Goal: Information Seeking & Learning: Find specific fact

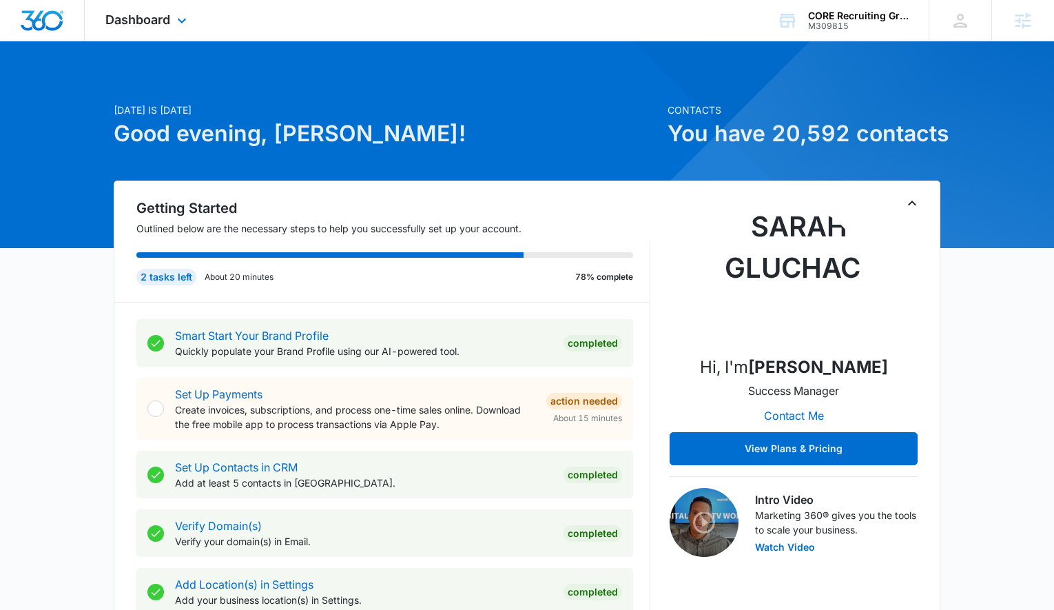
click at [159, 27] on div "Dashboard Apps Reputation Forms CRM Email Social Payments POS Content Ads Intel…" at bounding box center [148, 20] width 126 height 41
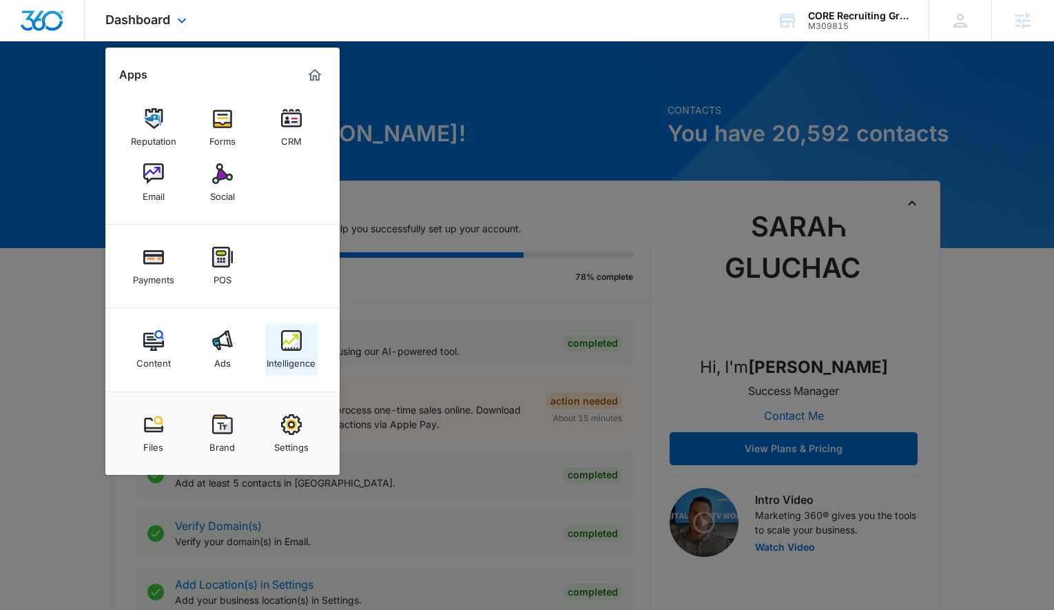
click at [296, 360] on div "Intelligence" at bounding box center [291, 360] width 49 height 18
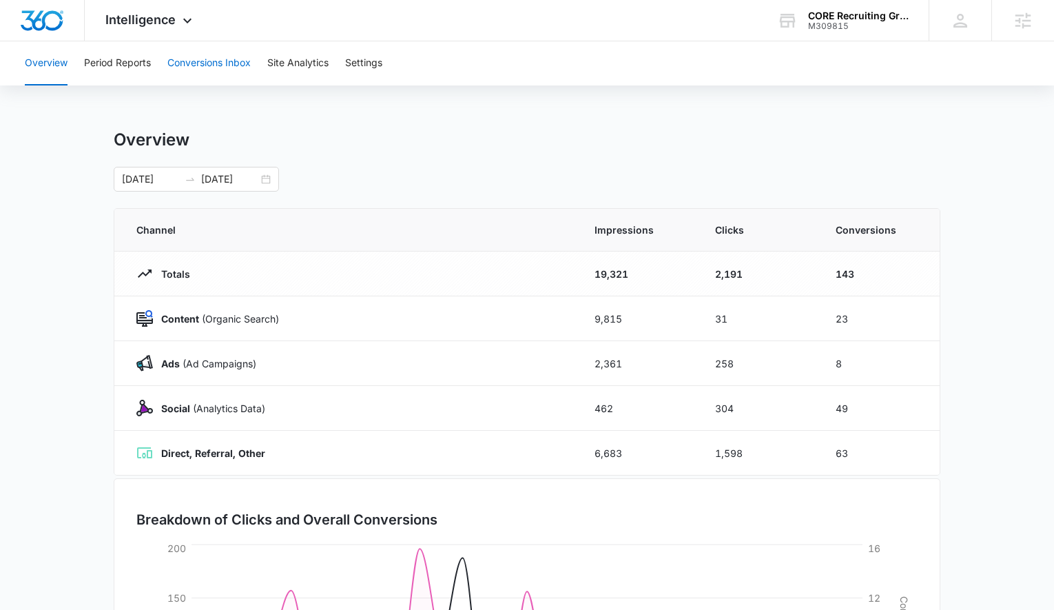
click at [214, 59] on button "Conversions Inbox" at bounding box center [208, 63] width 83 height 44
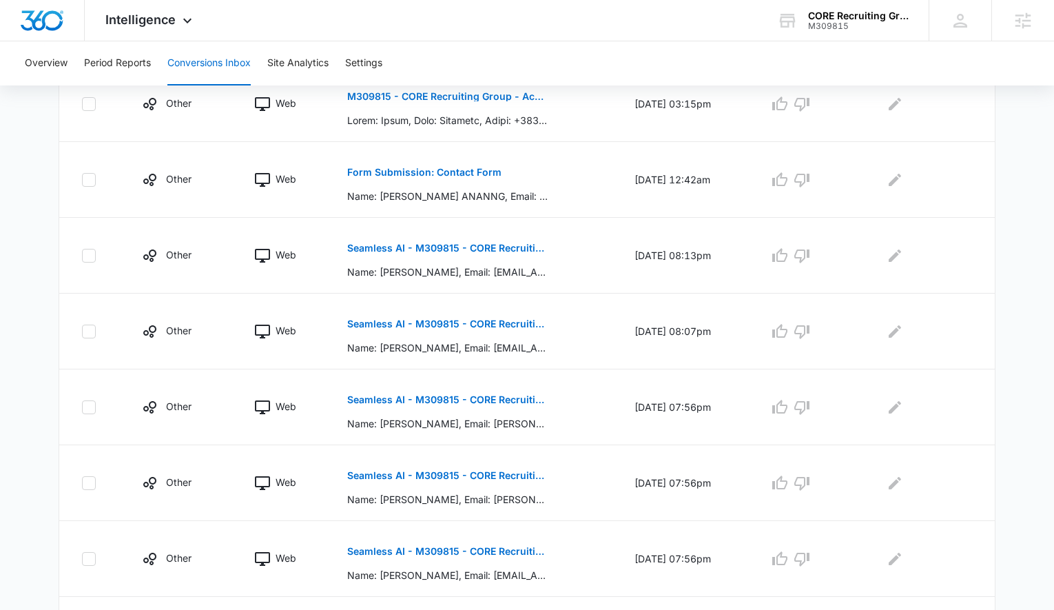
scroll to position [424, 0]
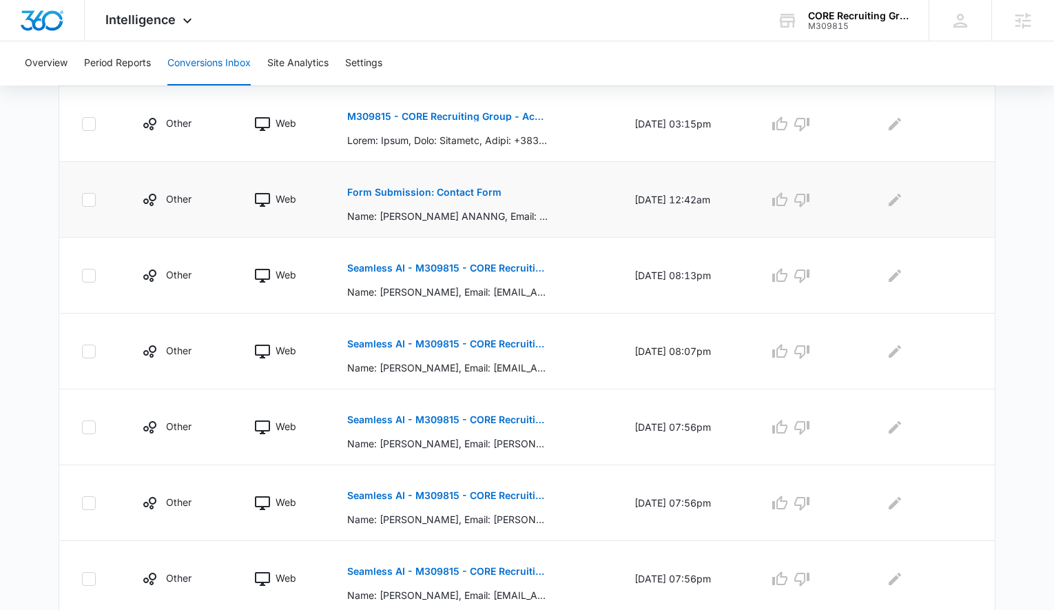
click at [360, 194] on p "Form Submission: Contact Form" at bounding box center [424, 192] width 154 height 10
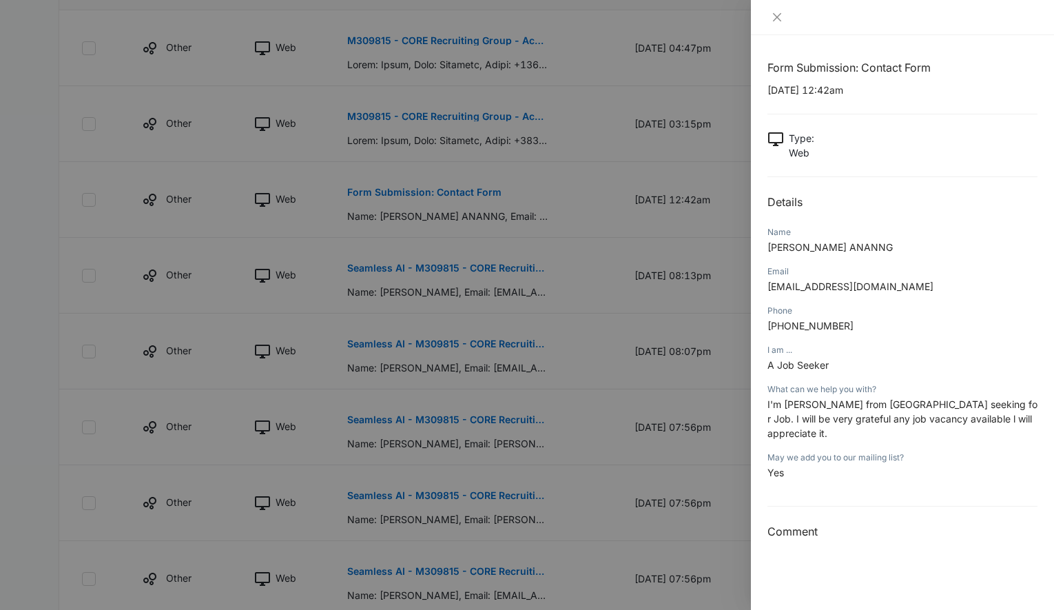
click at [620, 262] on div at bounding box center [527, 305] width 1054 height 610
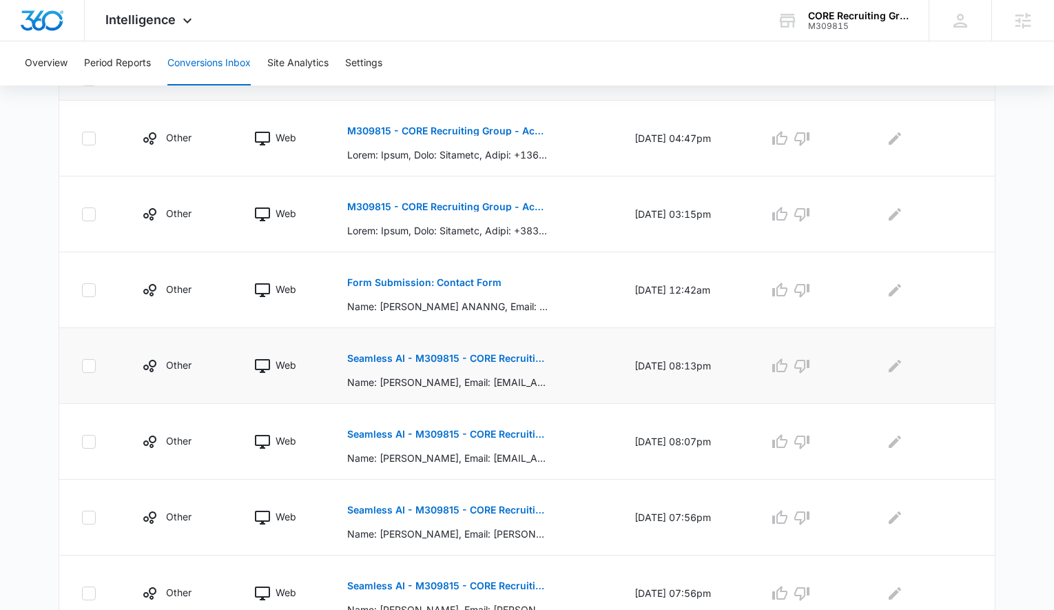
scroll to position [321, 0]
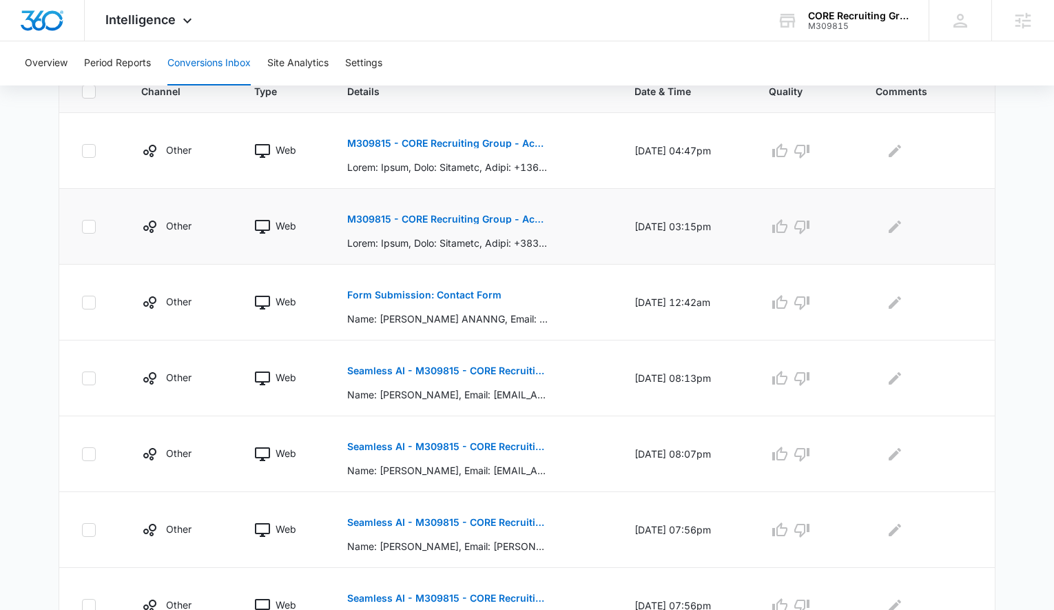
click at [481, 218] on p "M309815 - CORE Recruiting Group - Acuity Scheduling" at bounding box center [447, 219] width 201 height 10
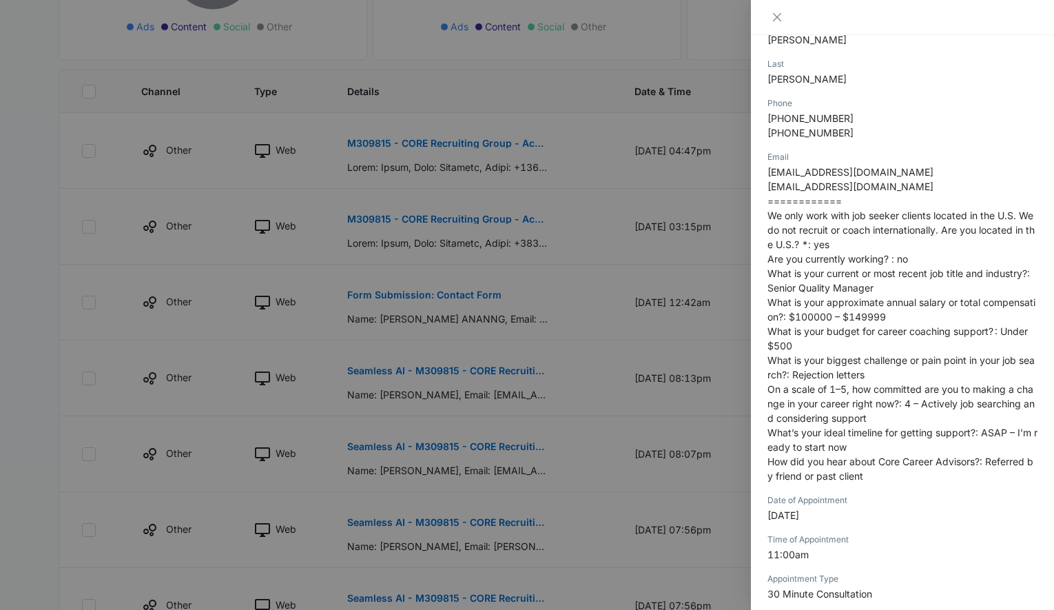
scroll to position [237, 0]
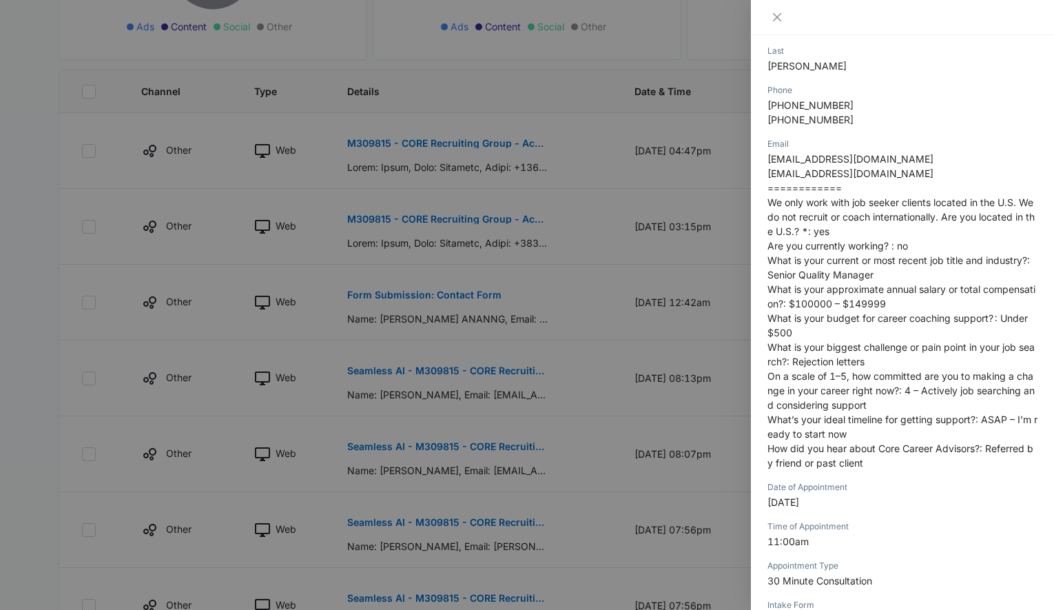
click at [485, 382] on div at bounding box center [527, 305] width 1054 height 610
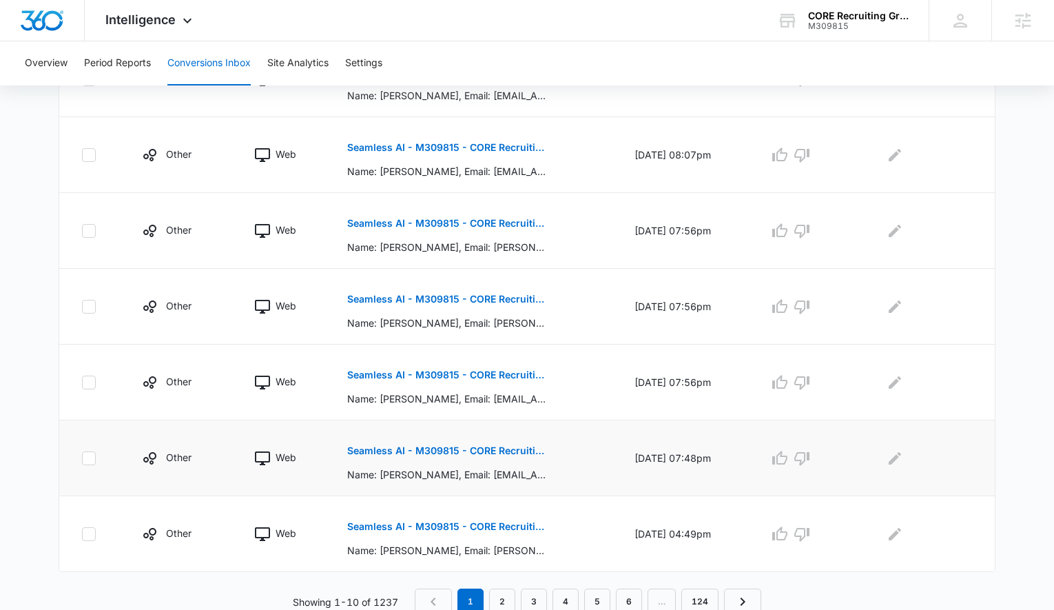
scroll to position [615, 0]
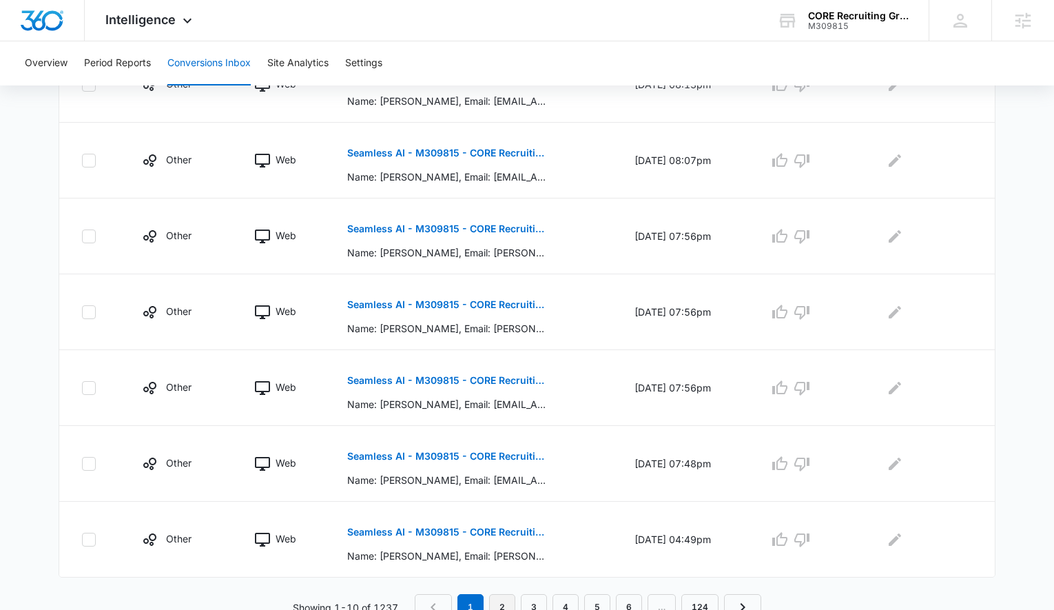
click at [500, 597] on link "2" at bounding box center [502, 607] width 26 height 26
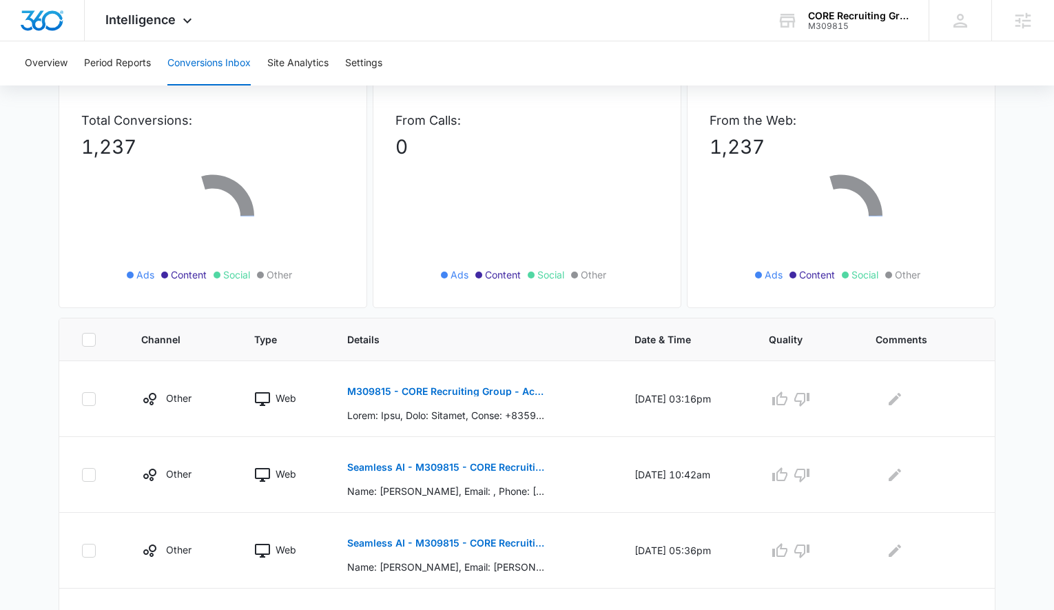
scroll to position [217, 0]
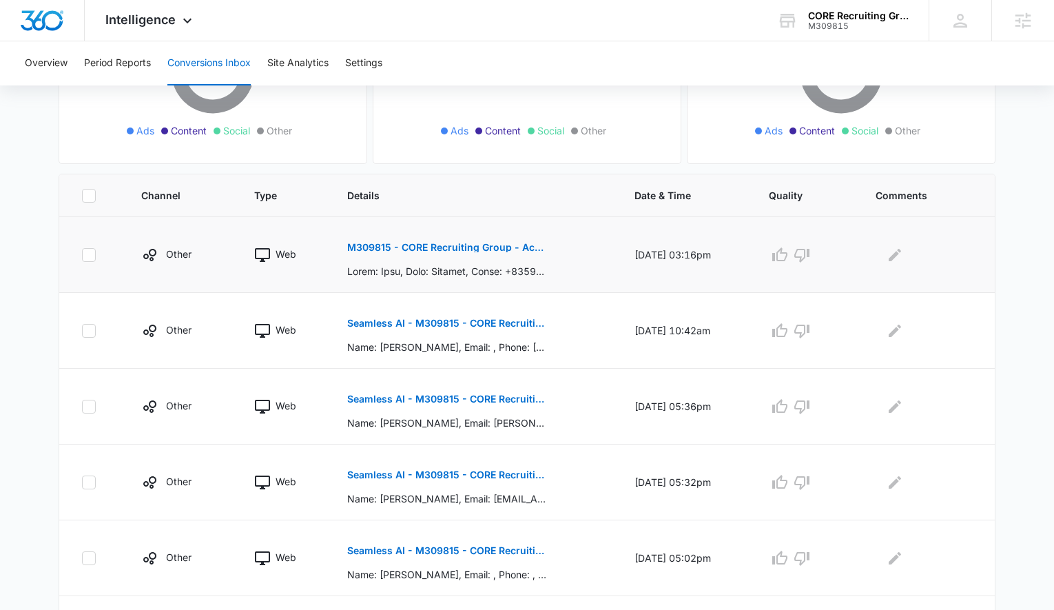
click at [418, 246] on p "M309815 - CORE Recruiting Group - Acuity Scheduling" at bounding box center [447, 248] width 201 height 10
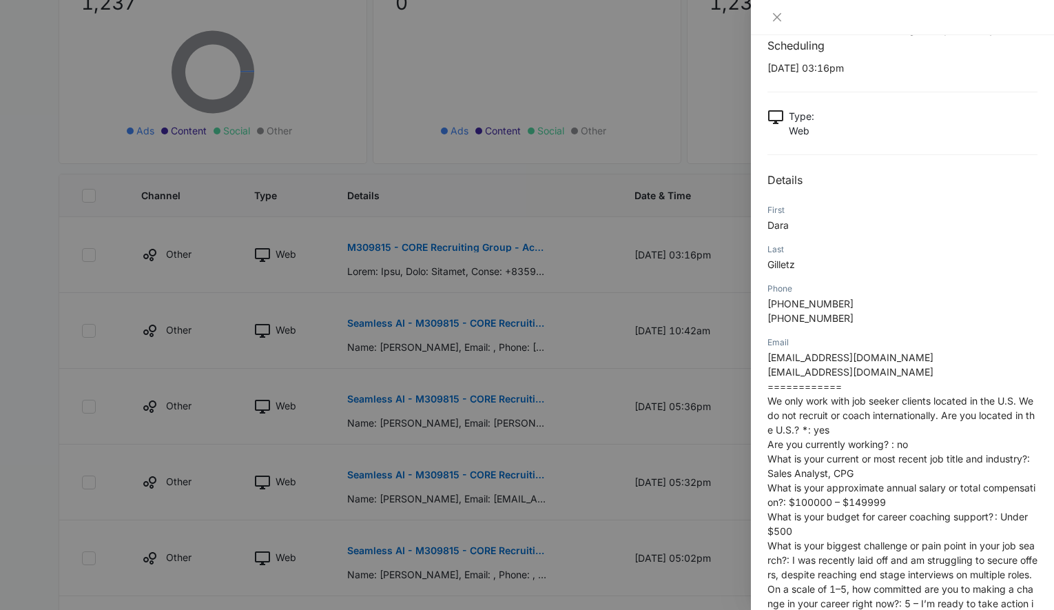
scroll to position [21, 0]
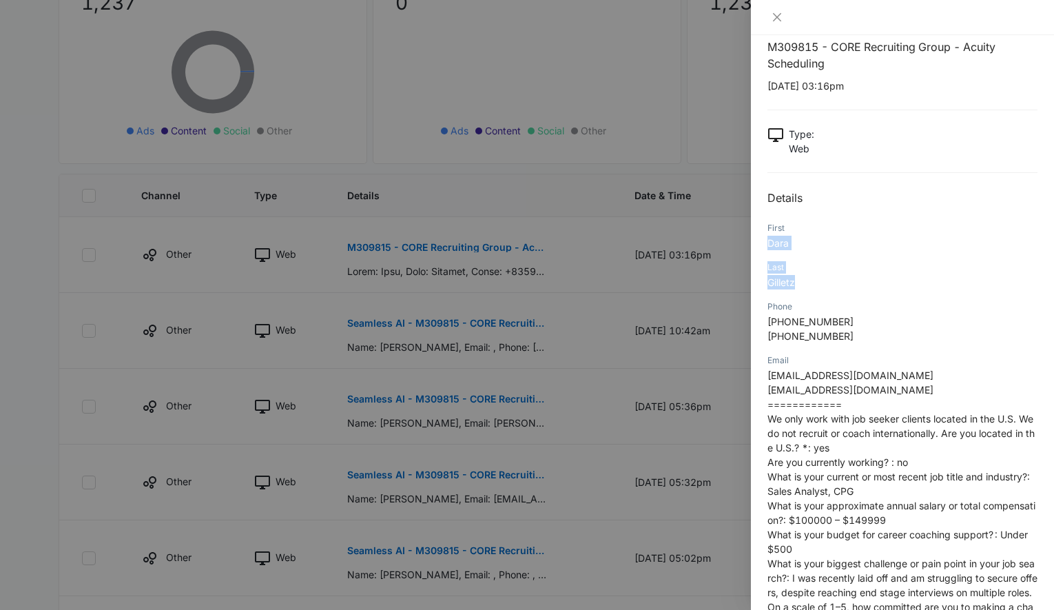
drag, startPoint x: 797, startPoint y: 283, endPoint x: 767, endPoint y: 240, distance: 52.4
click at [768, 240] on div "M309815 - CORE Recruiting Group - Acuity Scheduling [DATE] 03:16pm Type : Web D…" at bounding box center [903, 549] width 270 height 1021
copy div "[PERSON_NAME]"
click at [336, 229] on div at bounding box center [527, 305] width 1054 height 610
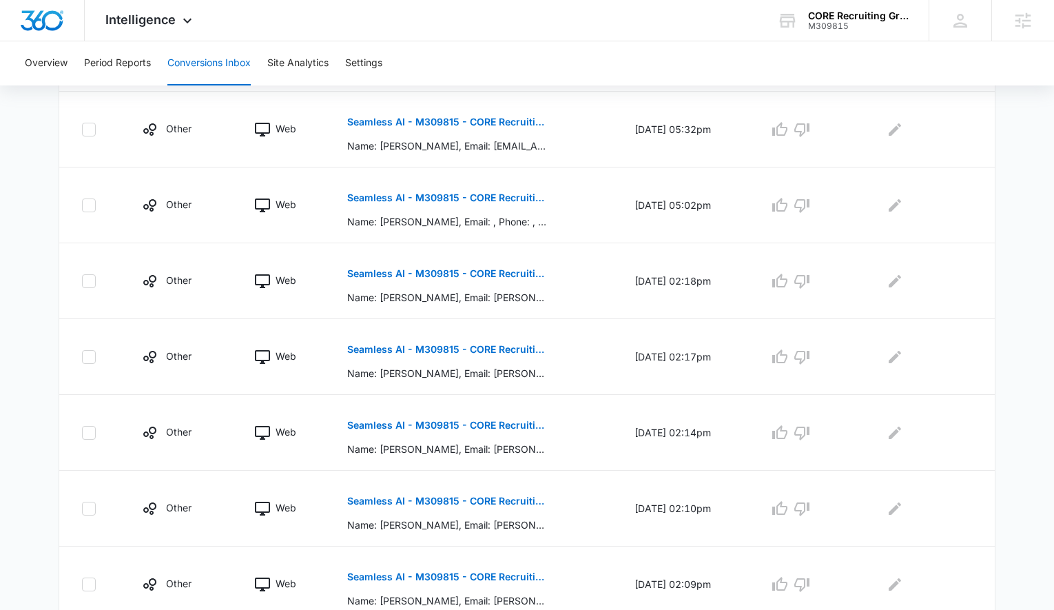
scroll to position [620, 0]
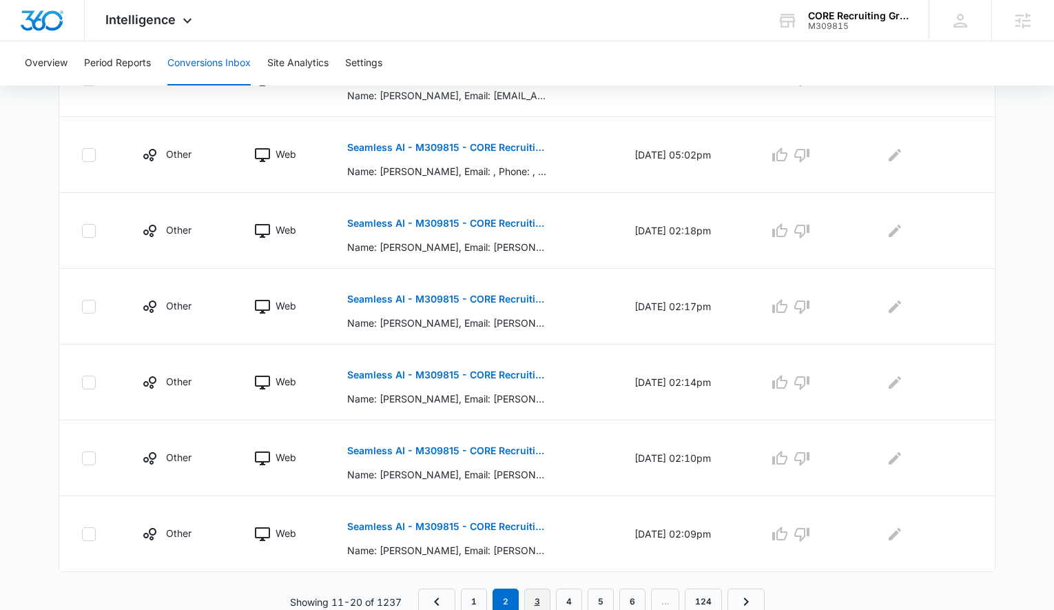
click at [535, 589] on link "3" at bounding box center [537, 601] width 26 height 26
click at [564, 588] on link "4" at bounding box center [569, 601] width 26 height 26
click at [604, 593] on link "5" at bounding box center [601, 601] width 26 height 26
click at [139, 4] on div "Intelligence Apps Reputation Forms CRM Email Social Payments POS Content Ads In…" at bounding box center [151, 20] width 132 height 41
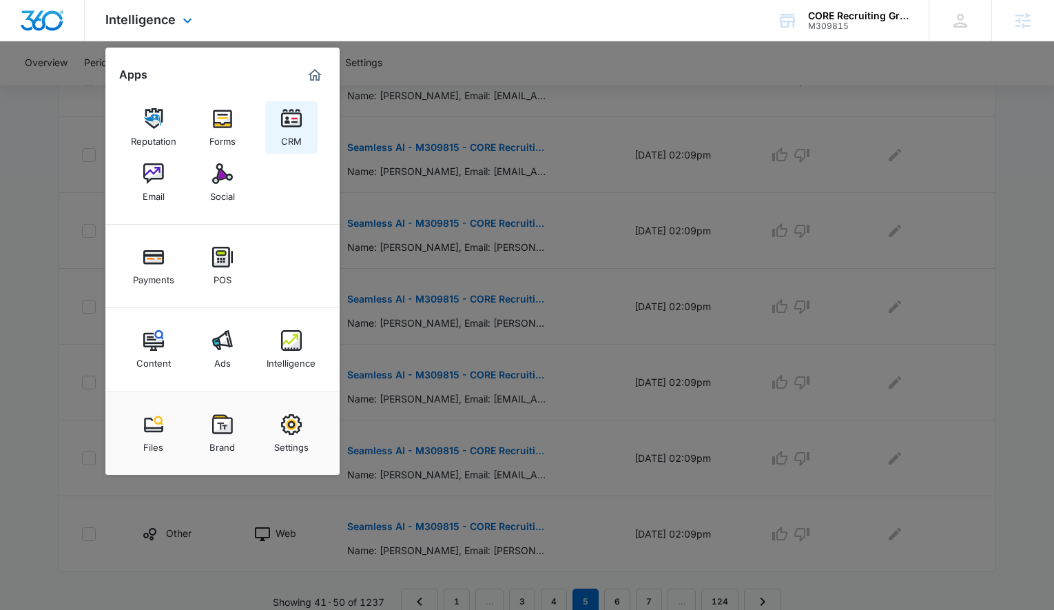
click at [291, 132] on div "CRM" at bounding box center [291, 138] width 21 height 18
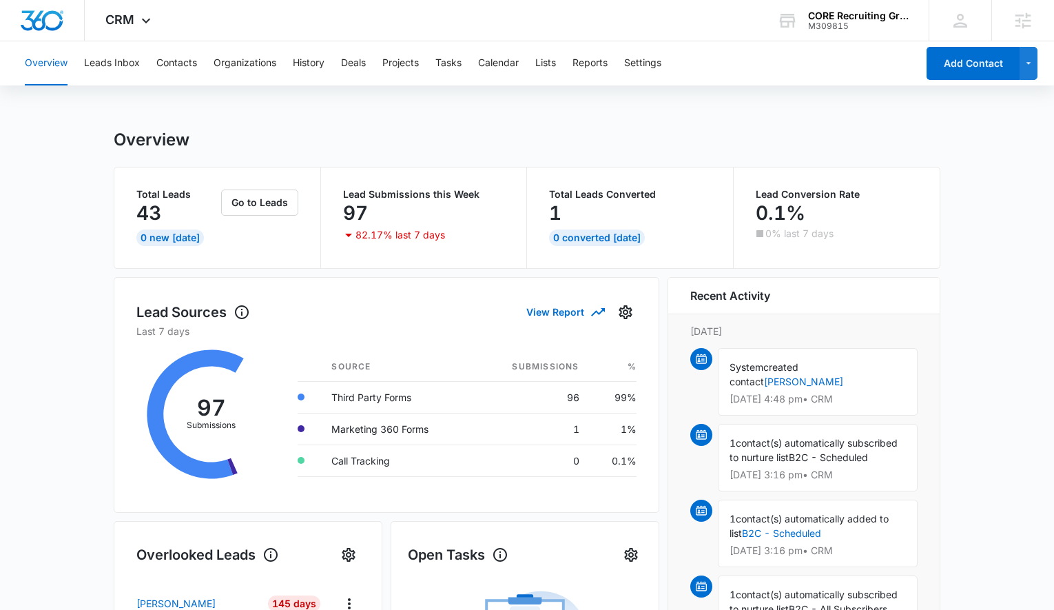
click at [198, 60] on div "Overview Leads Inbox Contacts Organizations History Deals Projects Tasks Calend…" at bounding box center [467, 63] width 901 height 44
click at [181, 66] on button "Contacts" at bounding box center [176, 63] width 41 height 44
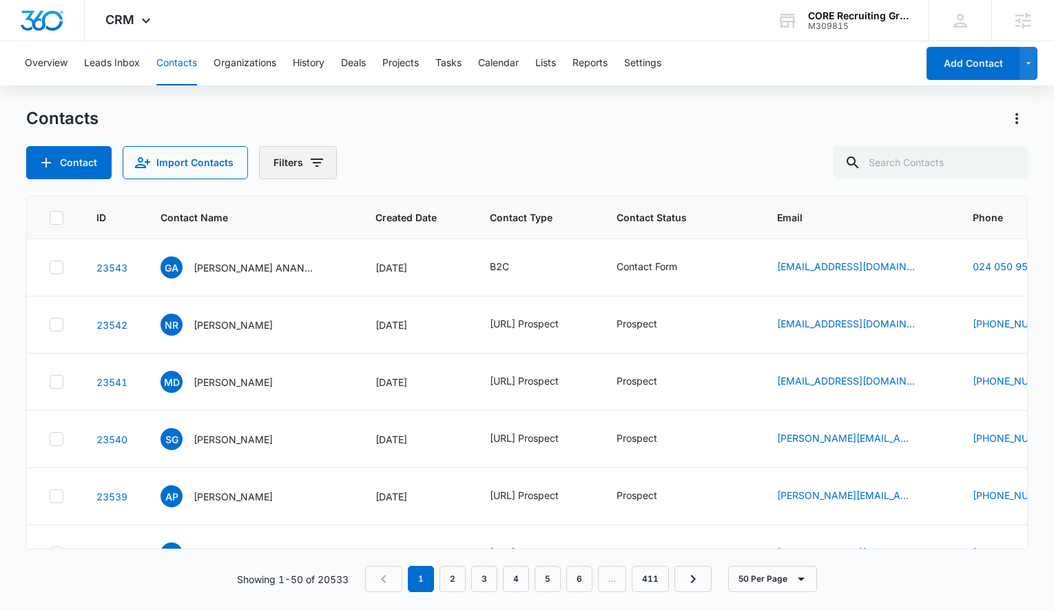
click at [315, 165] on icon "Filters" at bounding box center [317, 162] width 17 height 17
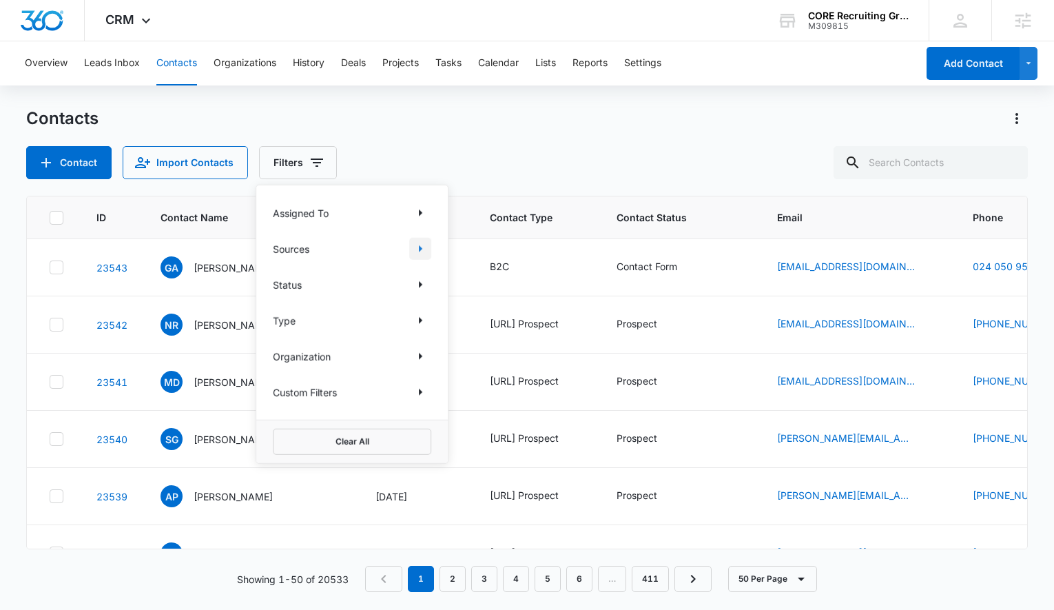
click at [427, 249] on icon "Show Sources filters" at bounding box center [420, 248] width 17 height 17
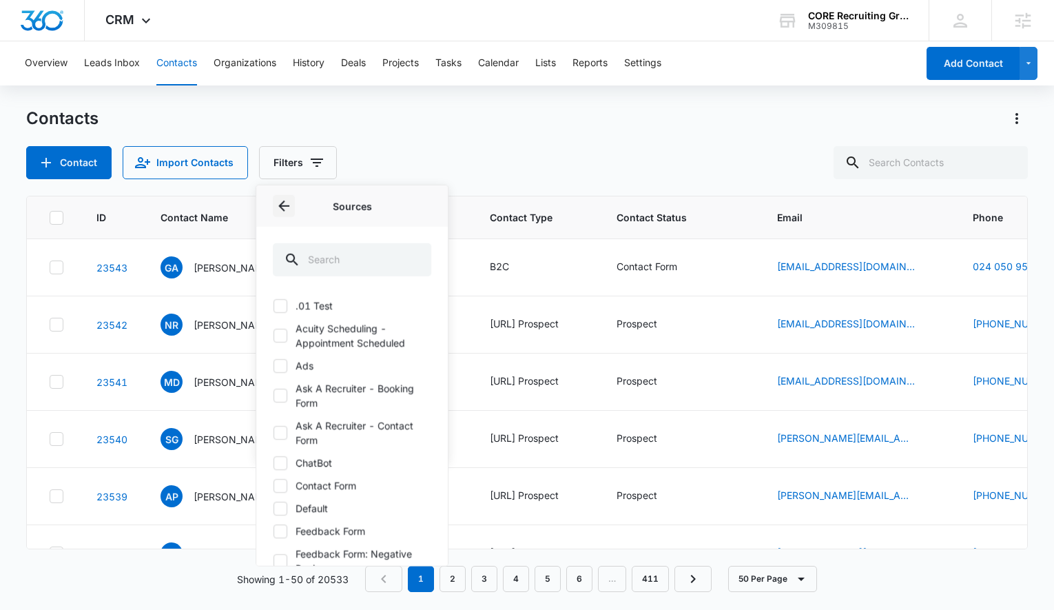
click at [289, 198] on icon "Back" at bounding box center [284, 206] width 17 height 17
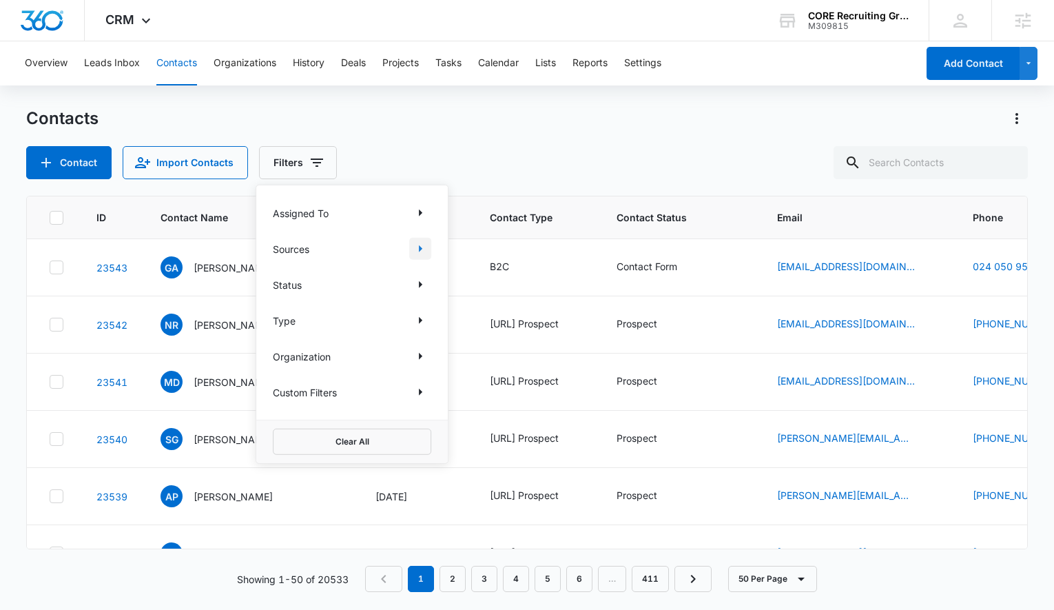
click at [418, 242] on icon "Show Sources filters" at bounding box center [420, 248] width 17 height 17
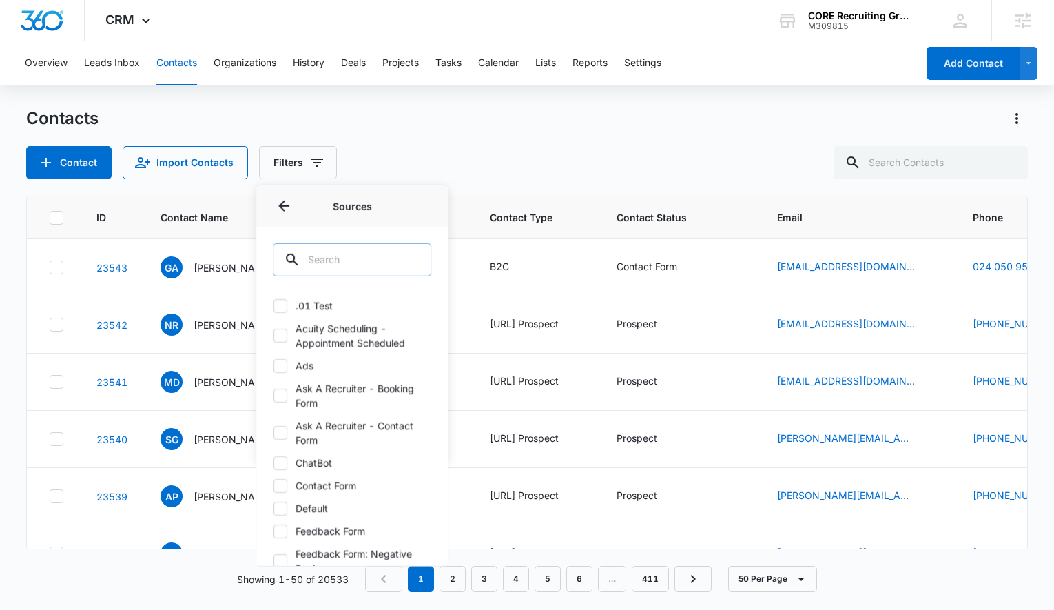
click at [325, 254] on input "text" at bounding box center [352, 259] width 158 height 33
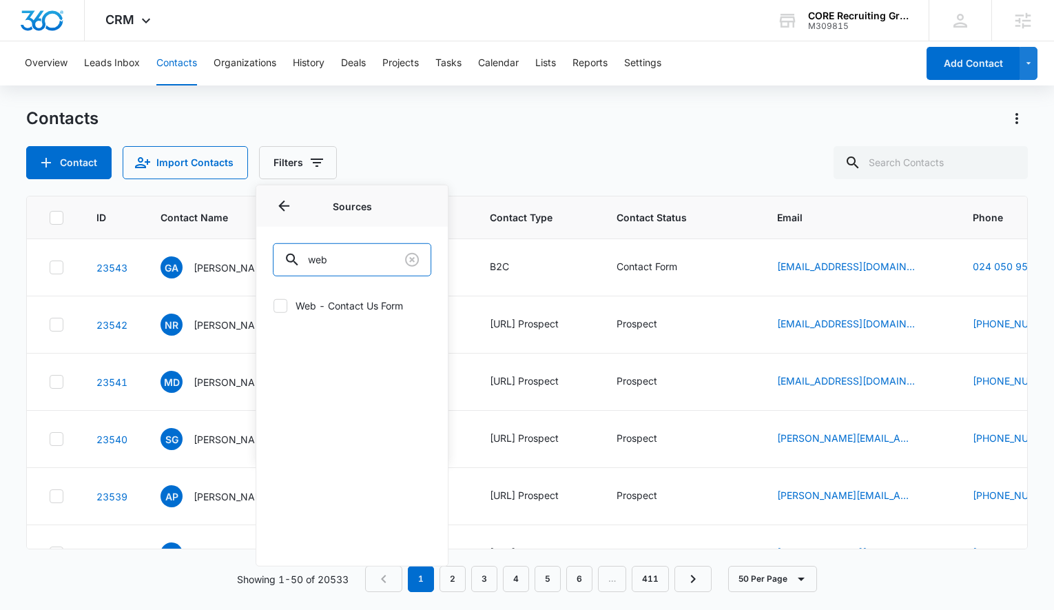
type input "web"
click at [280, 305] on icon at bounding box center [280, 306] width 8 height 6
click at [274, 305] on input "Web - Contact Us Form" at bounding box center [273, 305] width 1 height 1
checkbox input "true"
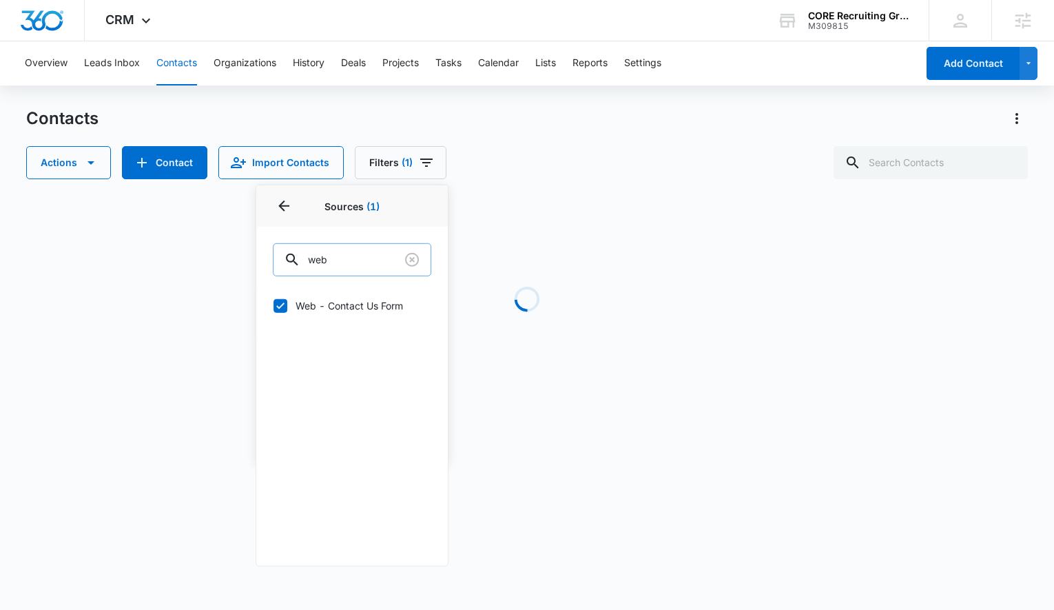
click at [332, 260] on input "web" at bounding box center [352, 259] width 158 height 33
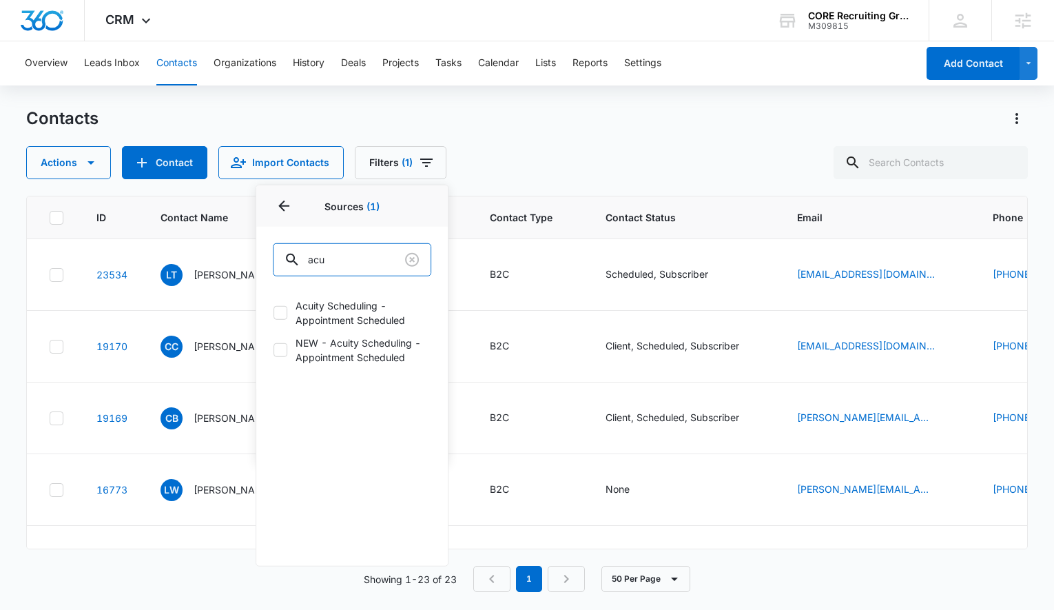
type input "acu"
click at [282, 310] on icon at bounding box center [280, 312] width 8 height 6
click at [274, 312] on input "Acuity Scheduling - Appointment Scheduled" at bounding box center [273, 312] width 1 height 1
checkbox input "true"
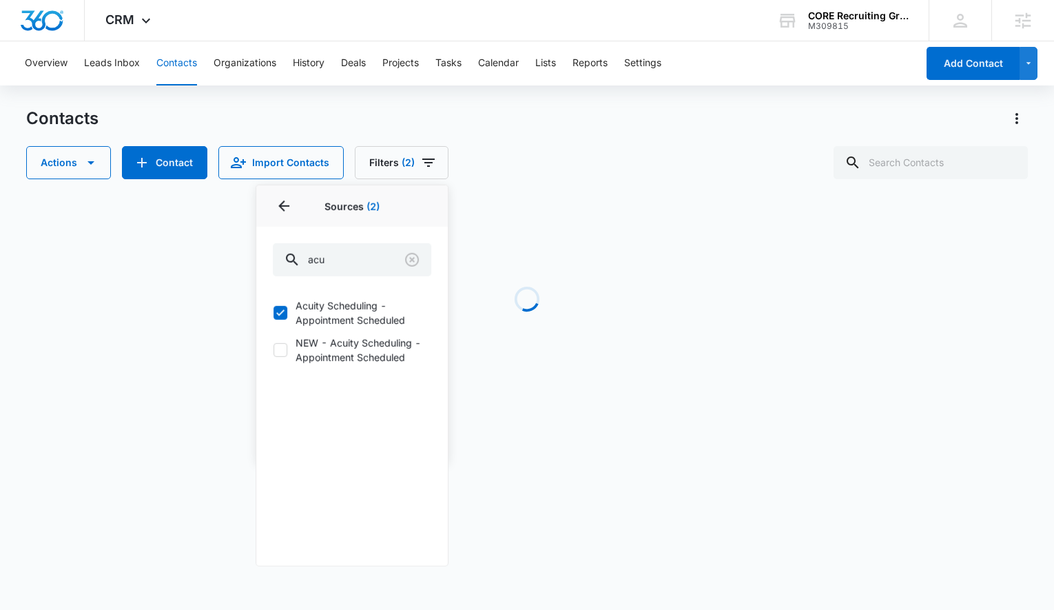
click at [281, 345] on icon at bounding box center [280, 350] width 12 height 12
click at [274, 349] on input "NEW - Acuity Scheduling - Appointment Scheduled" at bounding box center [273, 349] width 1 height 1
checkbox input "true"
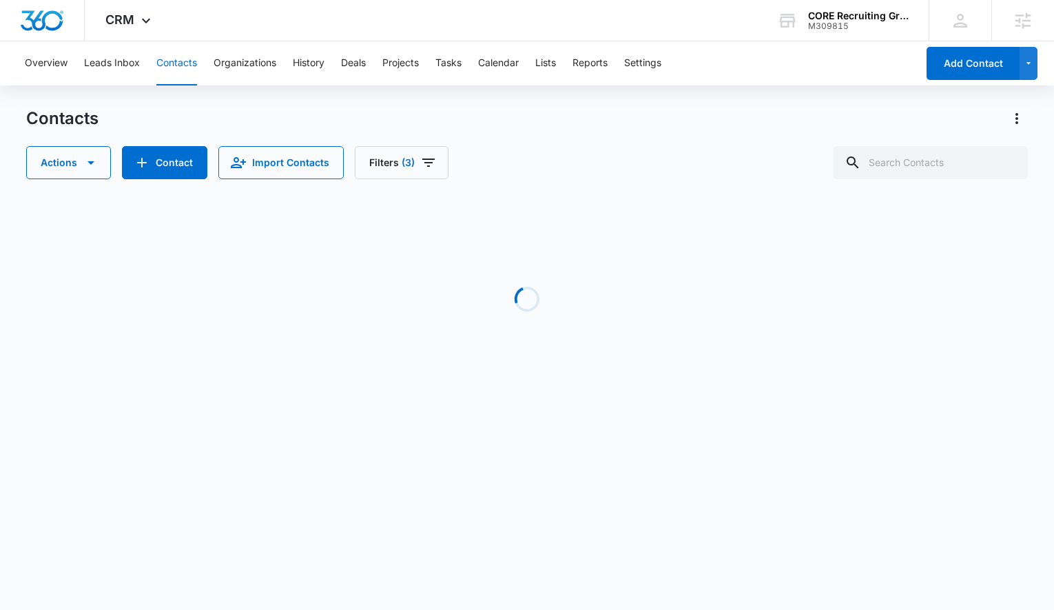
click at [541, 139] on div "Contacts Actions Contact Import Contacts Filters (3)" at bounding box center [527, 144] width 1002 height 72
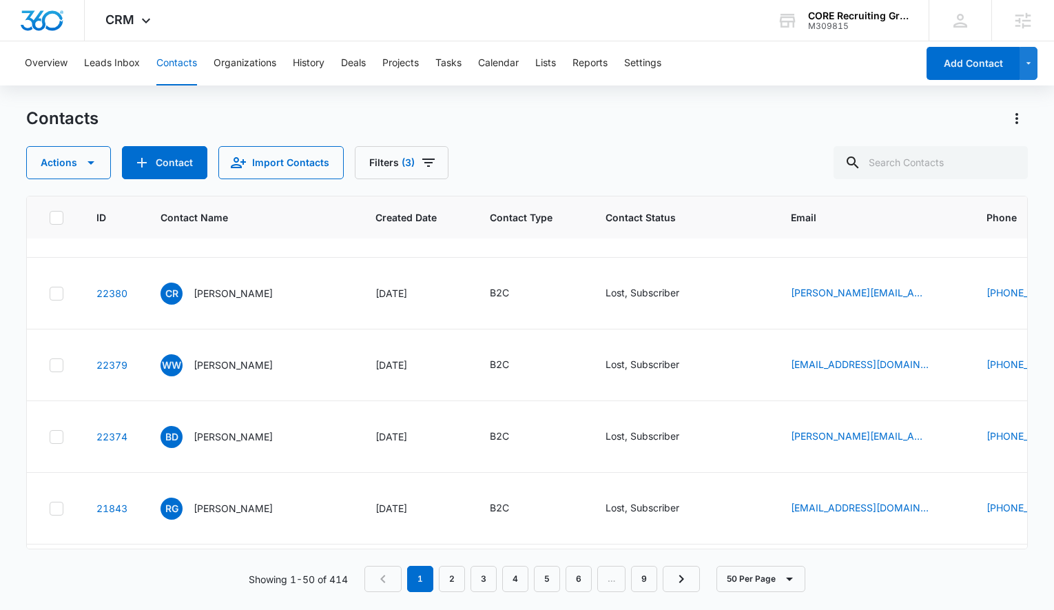
scroll to position [391, 0]
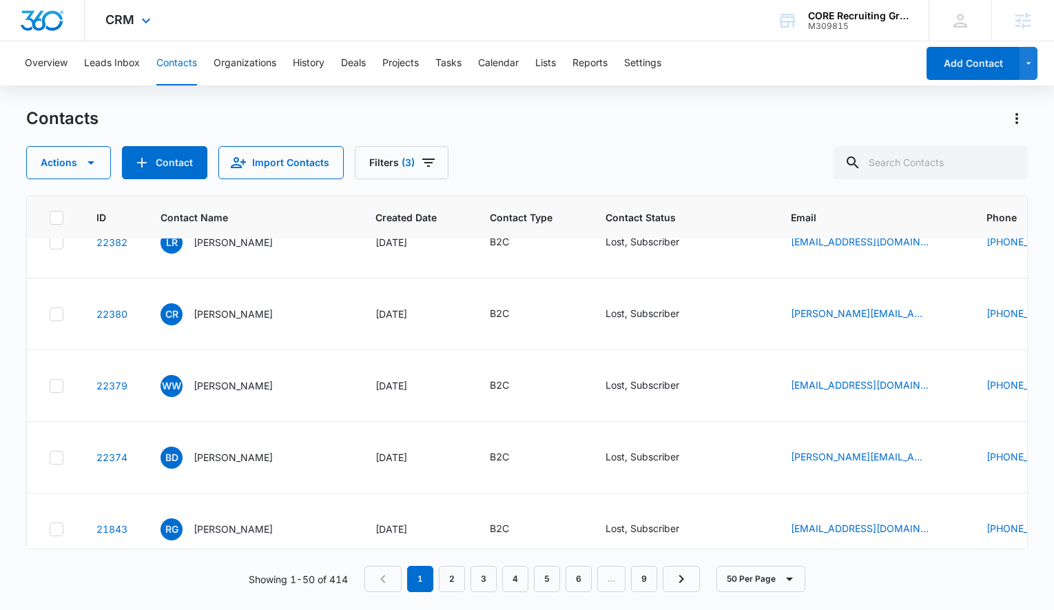
click at [141, 29] on div "CRM Apps Reputation Forms CRM Email Social Payments POS Content Ads Intelligenc…" at bounding box center [130, 20] width 90 height 41
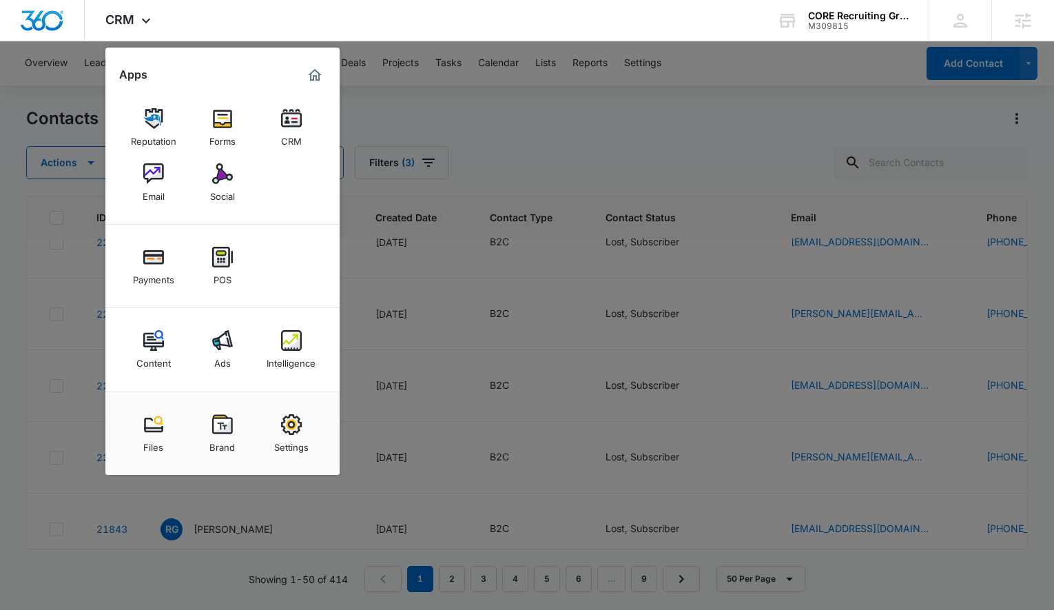
drag, startPoint x: 289, startPoint y: 349, endPoint x: 227, endPoint y: 74, distance: 282.4
click at [289, 349] on img at bounding box center [291, 340] width 21 height 21
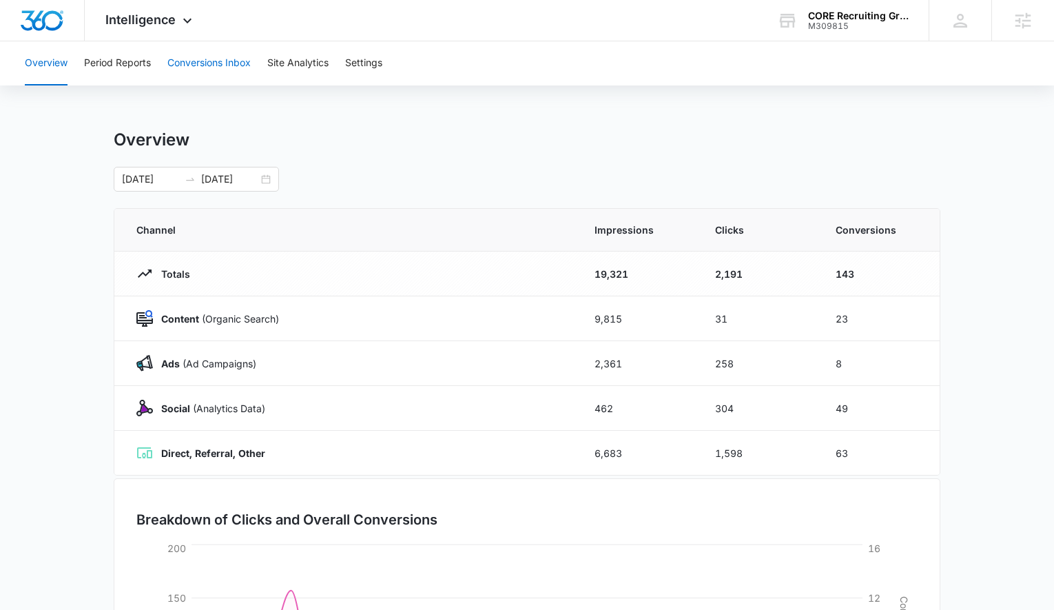
click at [205, 64] on button "Conversions Inbox" at bounding box center [208, 63] width 83 height 44
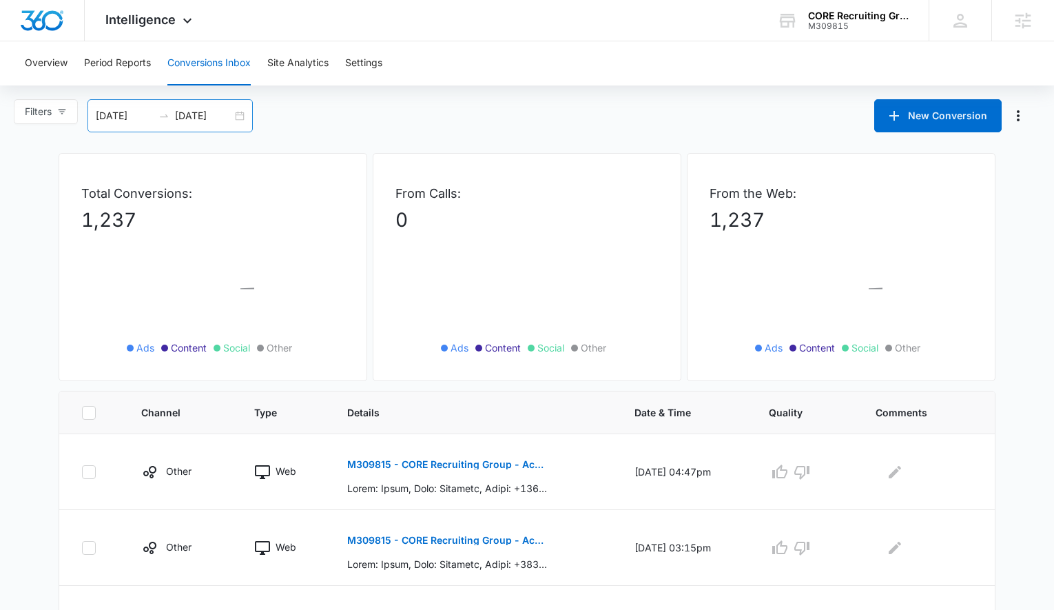
click at [238, 116] on div "[DATE] [DATE]" at bounding box center [170, 115] width 165 height 33
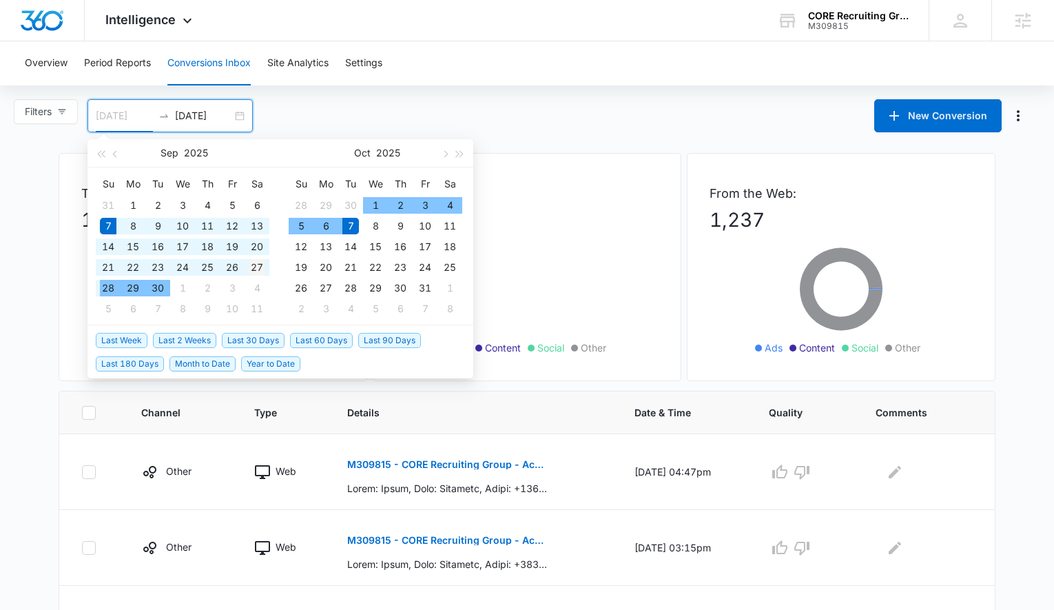
type input "[DATE]"
click at [254, 267] on div "27" at bounding box center [257, 267] width 17 height 17
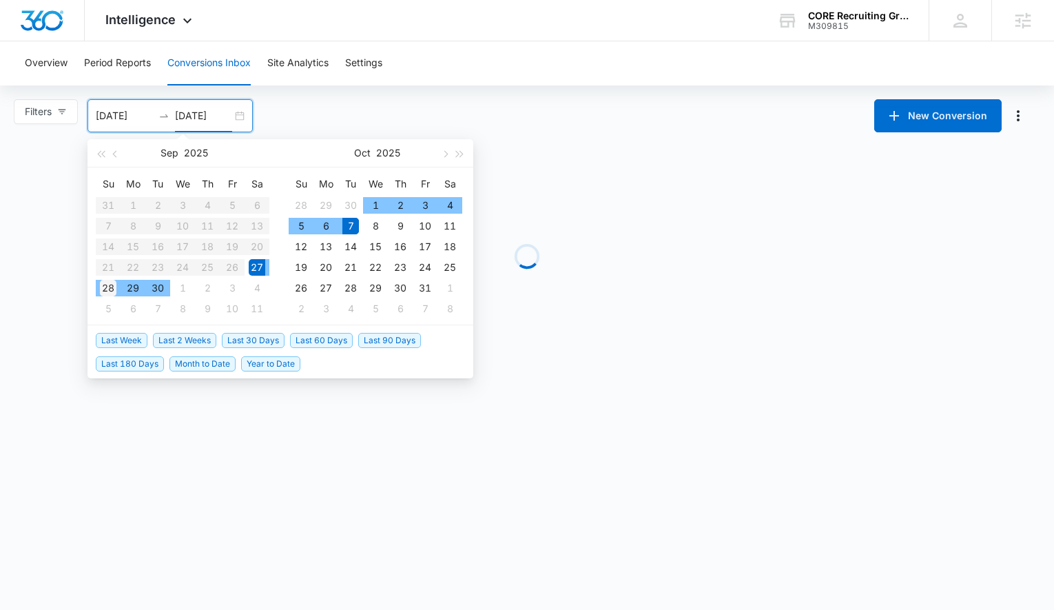
type input "[DATE]"
click at [110, 292] on div "28" at bounding box center [108, 288] width 17 height 17
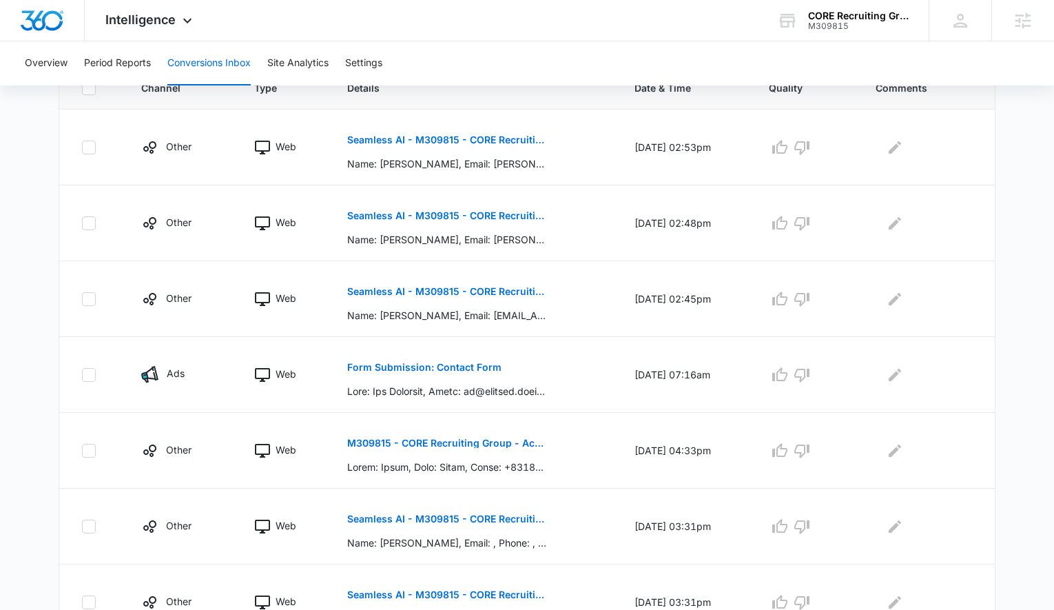
scroll to position [328, 0]
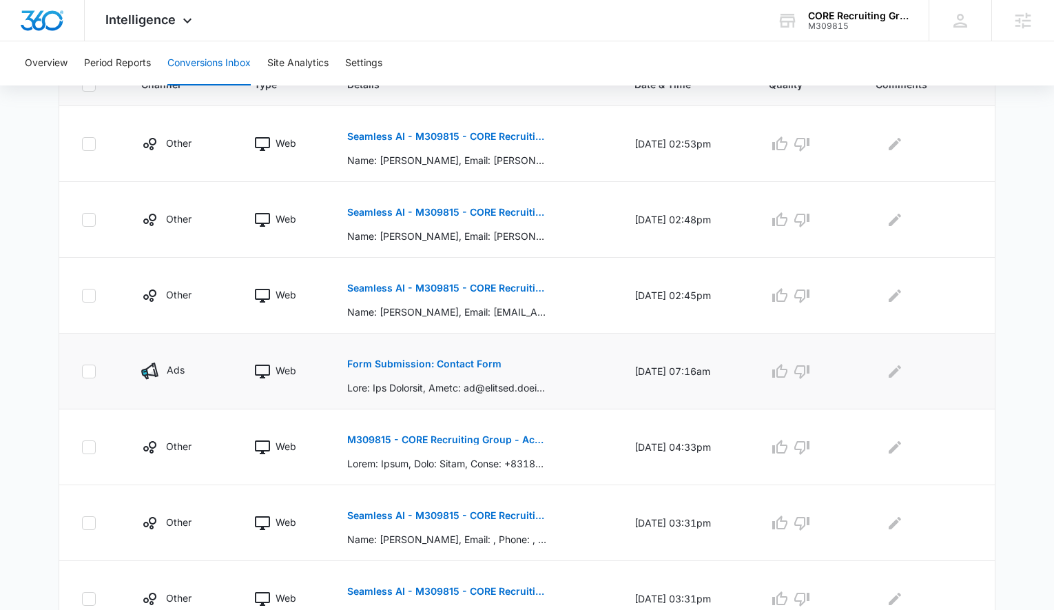
click at [388, 360] on p "Form Submission: Contact Form" at bounding box center [424, 364] width 154 height 10
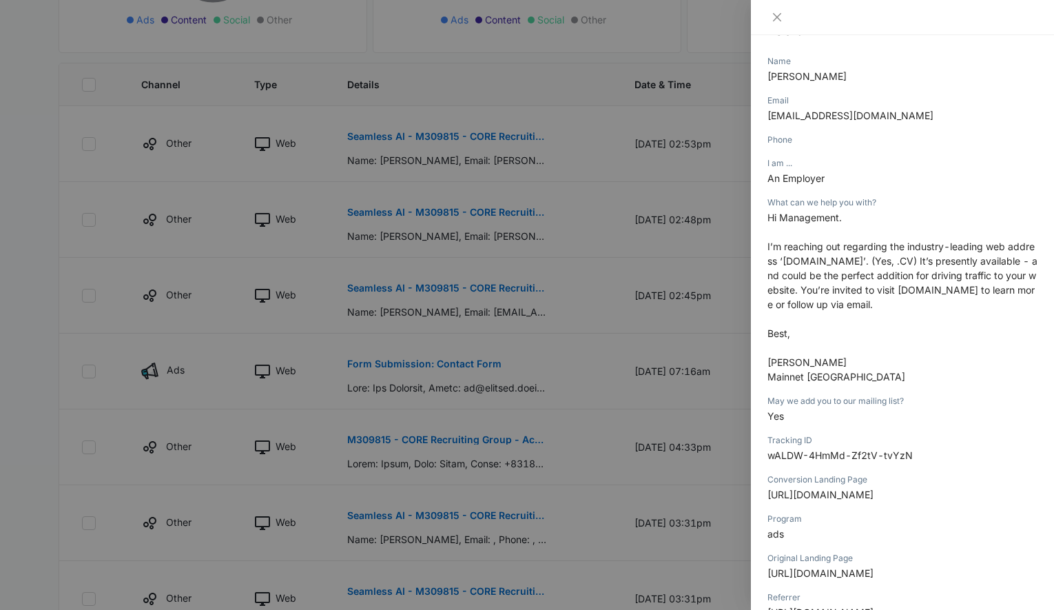
scroll to position [183, 0]
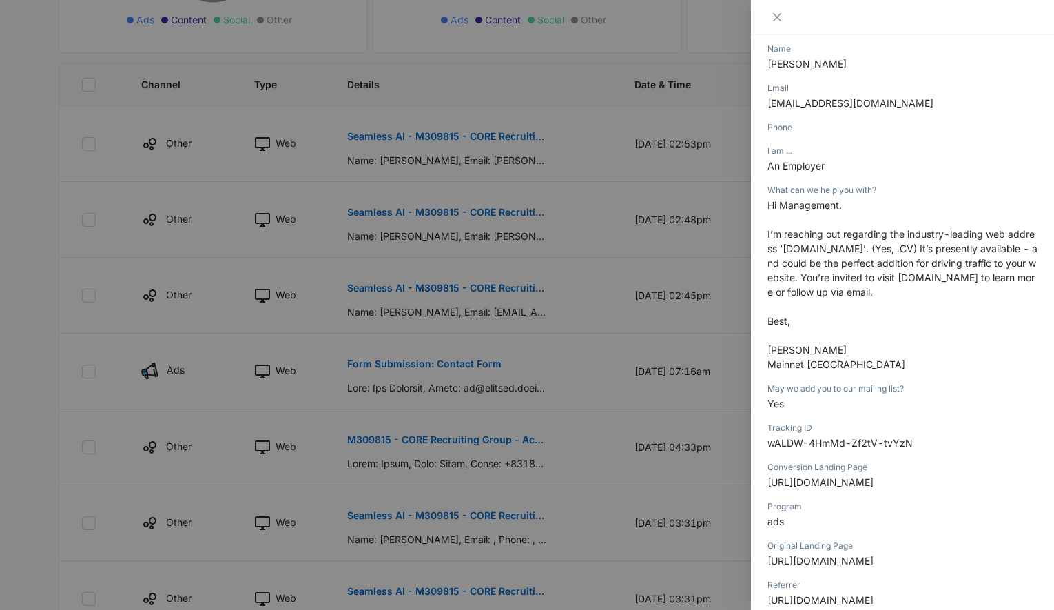
click at [635, 446] on div at bounding box center [527, 305] width 1054 height 610
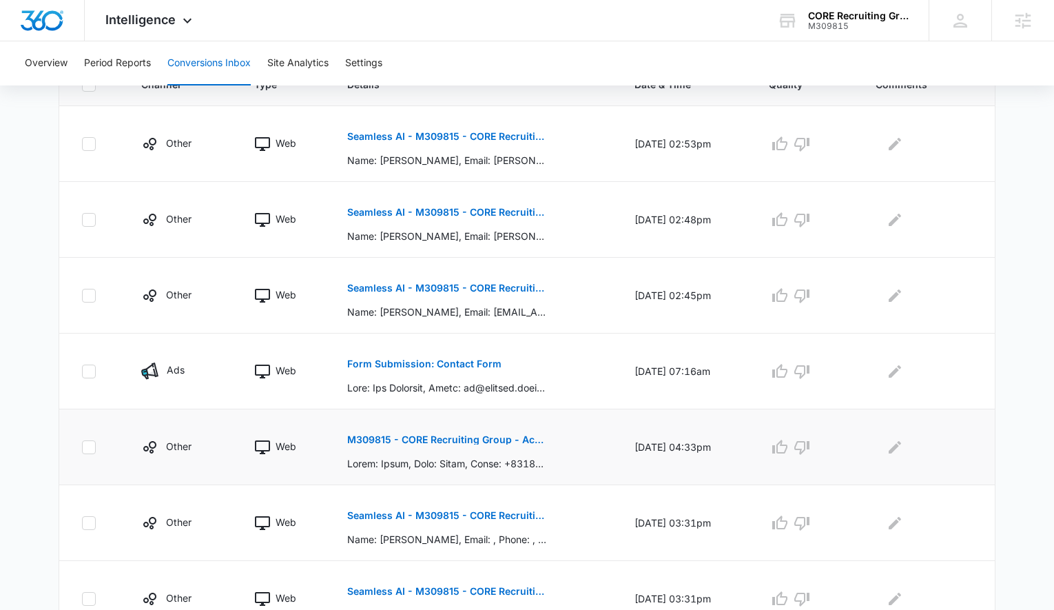
click at [516, 438] on p "M309815 - CORE Recruiting Group - Acuity Scheduling" at bounding box center [447, 440] width 201 height 10
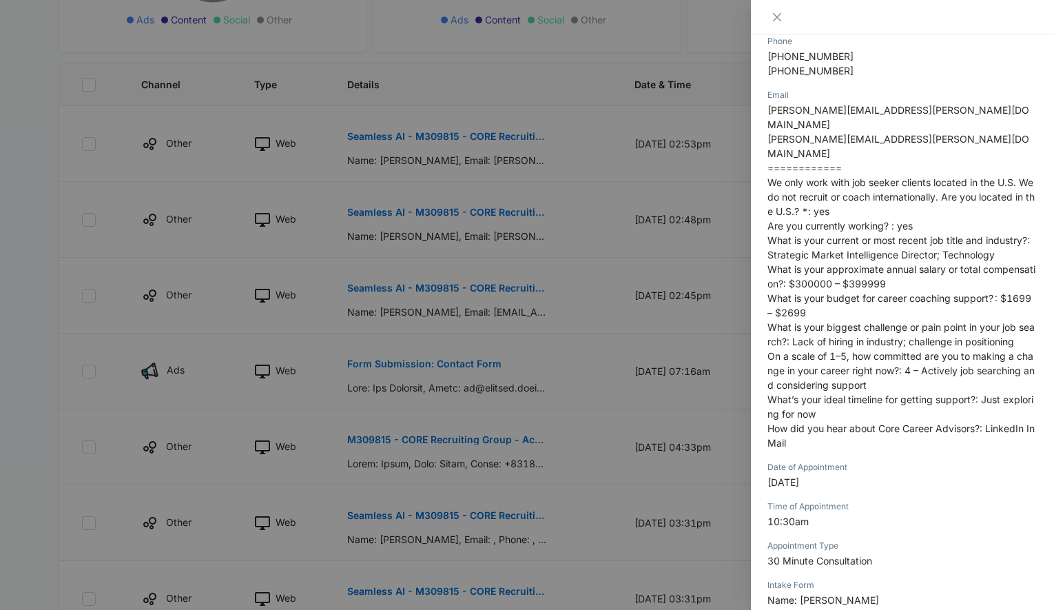
scroll to position [0, 0]
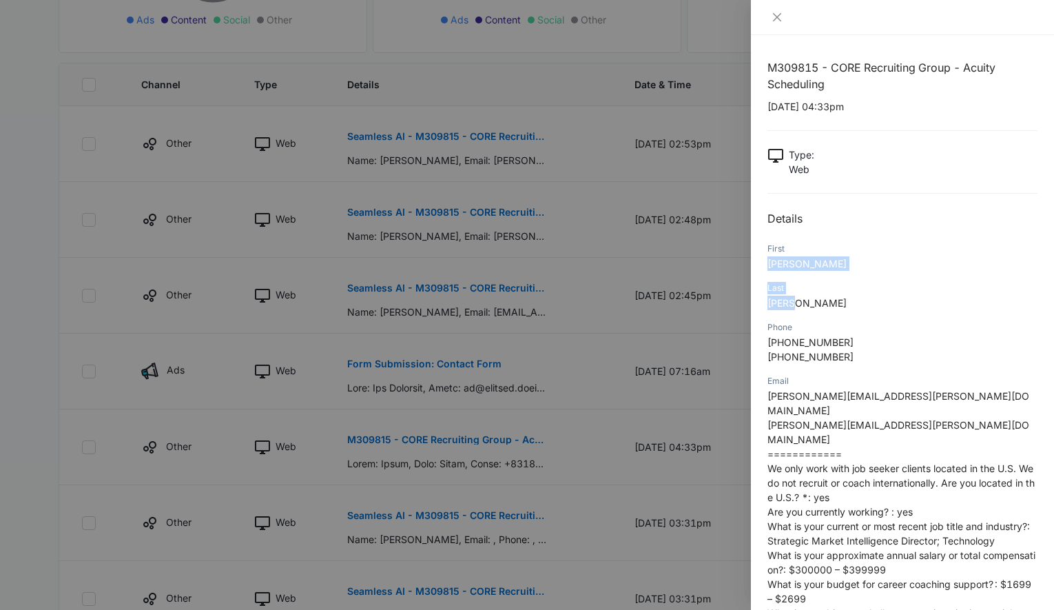
drag, startPoint x: 799, startPoint y: 300, endPoint x: 767, endPoint y: 265, distance: 47.8
click at [768, 266] on div "M309815 - CORE Recruiting Group - Acuity Scheduling [DATE] 04:33pm Type : Web D…" at bounding box center [903, 576] width 270 height 1035
copy div "[PERSON_NAME] Last [PERSON_NAME]"
click at [389, 325] on div at bounding box center [527, 305] width 1054 height 610
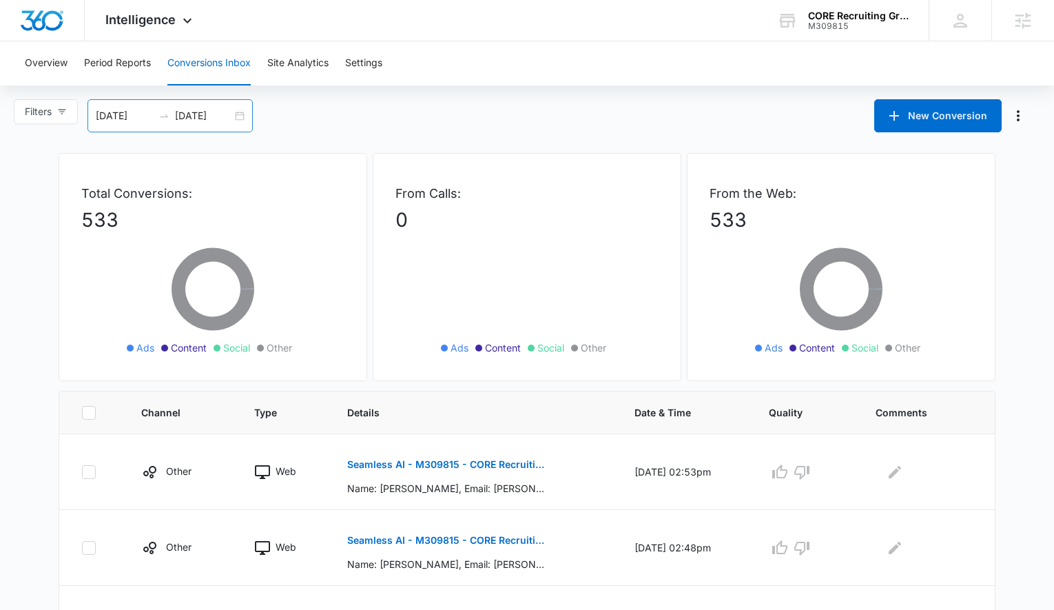
click at [231, 127] on div "[DATE] [DATE]" at bounding box center [170, 115] width 165 height 33
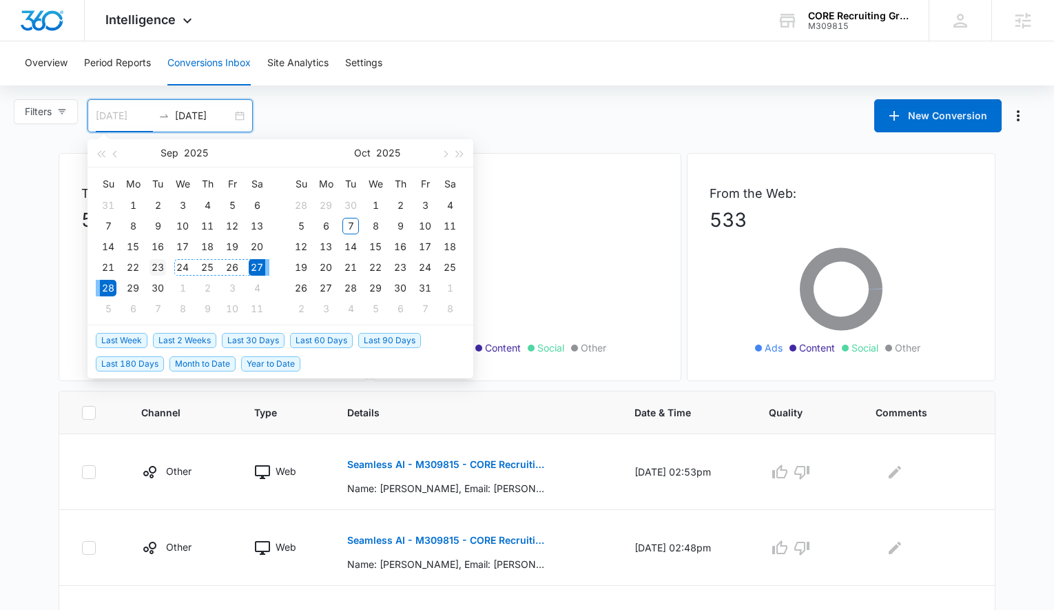
type input "[DATE]"
click at [161, 269] on div "23" at bounding box center [158, 267] width 17 height 17
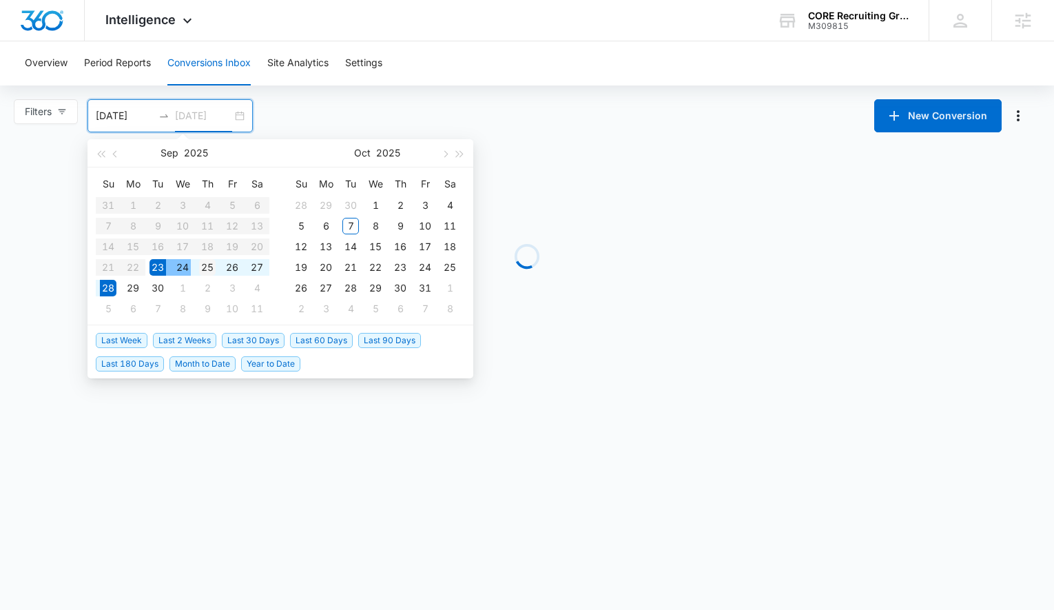
type input "[DATE]"
click at [203, 270] on div "25" at bounding box center [207, 267] width 17 height 17
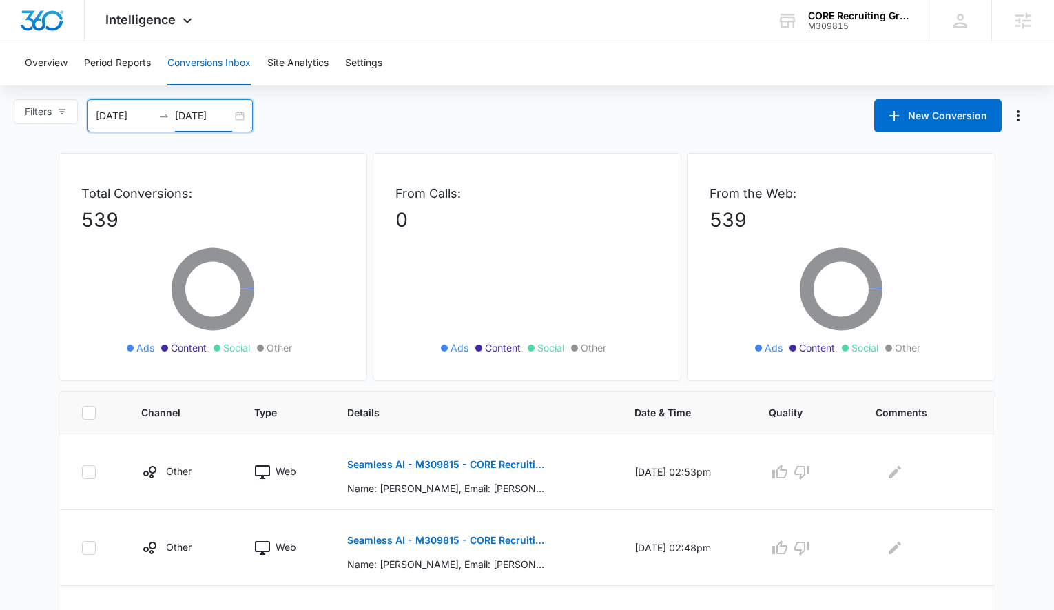
click at [240, 116] on div "[DATE] [DATE]" at bounding box center [170, 115] width 165 height 33
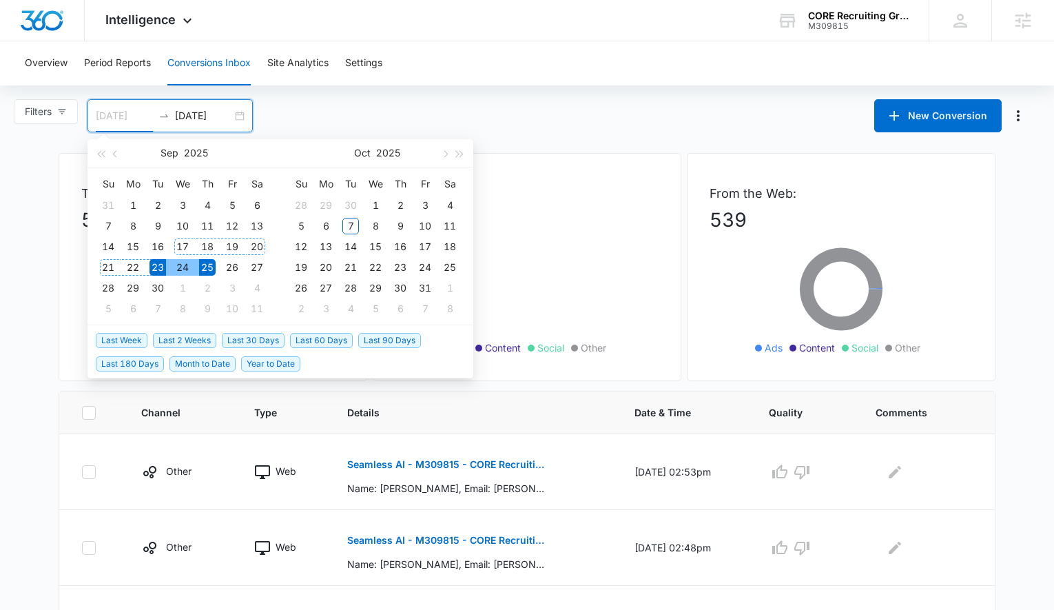
type input "[DATE]"
click at [165, 260] on div "23" at bounding box center [158, 267] width 17 height 17
type input "[DATE]"
click at [216, 270] on td "25" at bounding box center [207, 267] width 25 height 21
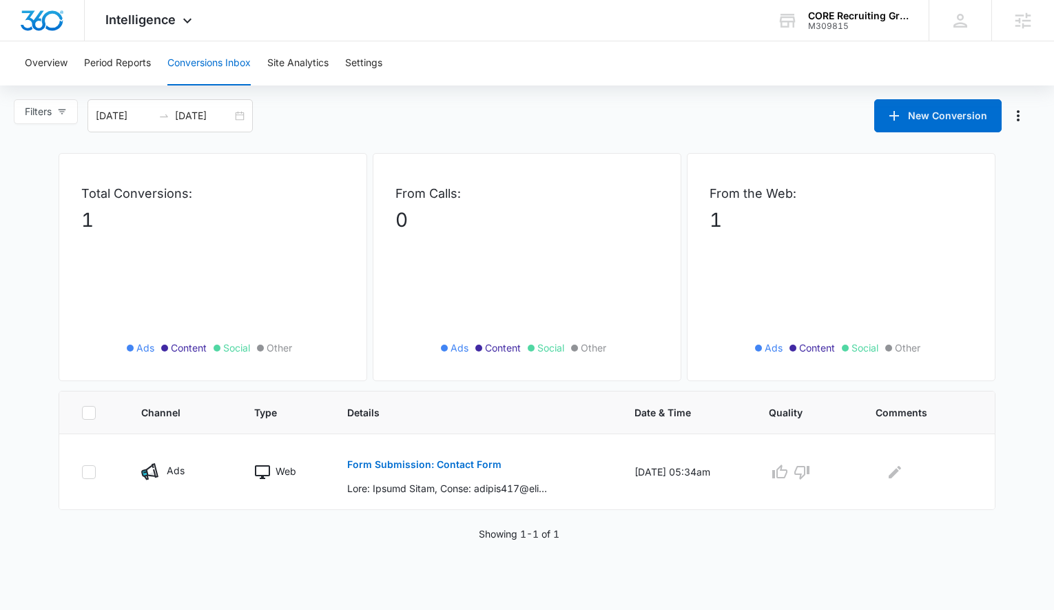
click at [344, 97] on div "Overview Period Reports Conversions Inbox Site Analytics Settings Filters [DATE…" at bounding box center [527, 291] width 1054 height 500
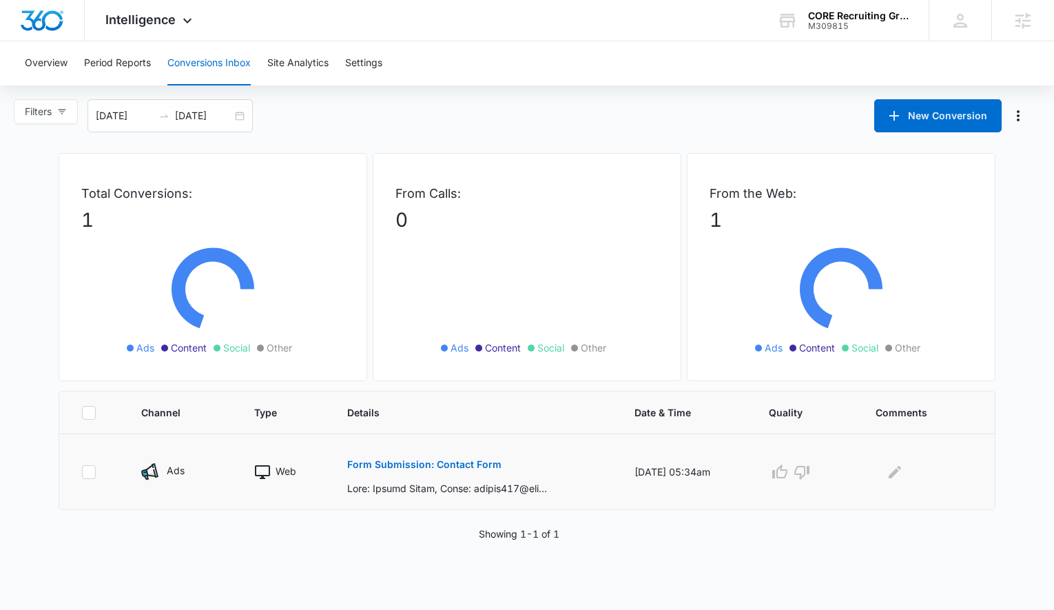
click at [415, 467] on button "Form Submission: Contact Form" at bounding box center [424, 464] width 154 height 33
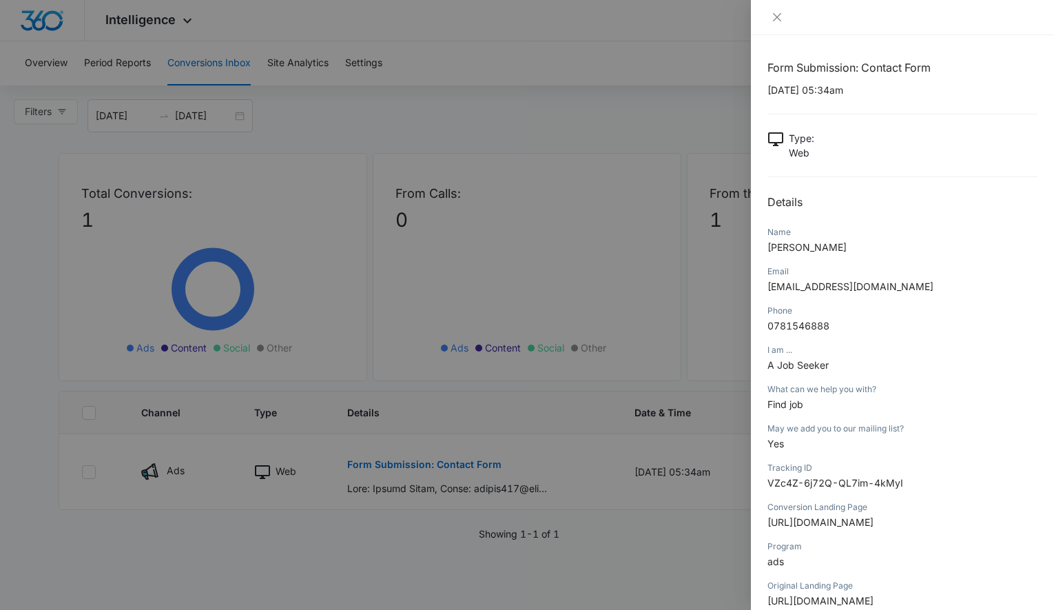
click at [560, 254] on div at bounding box center [527, 305] width 1054 height 610
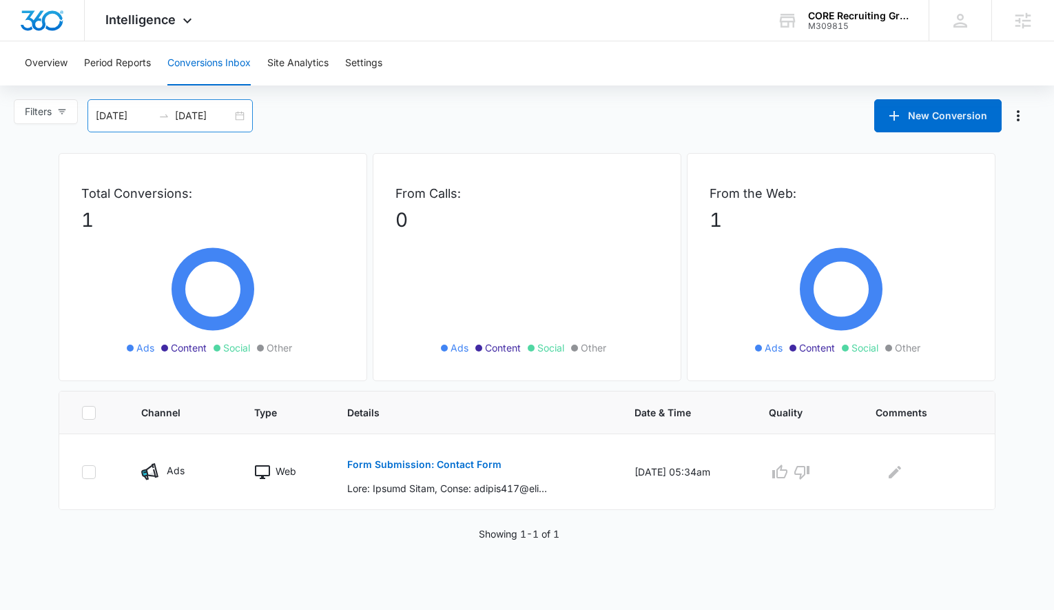
click at [247, 122] on div "[DATE] [DATE]" at bounding box center [170, 115] width 165 height 33
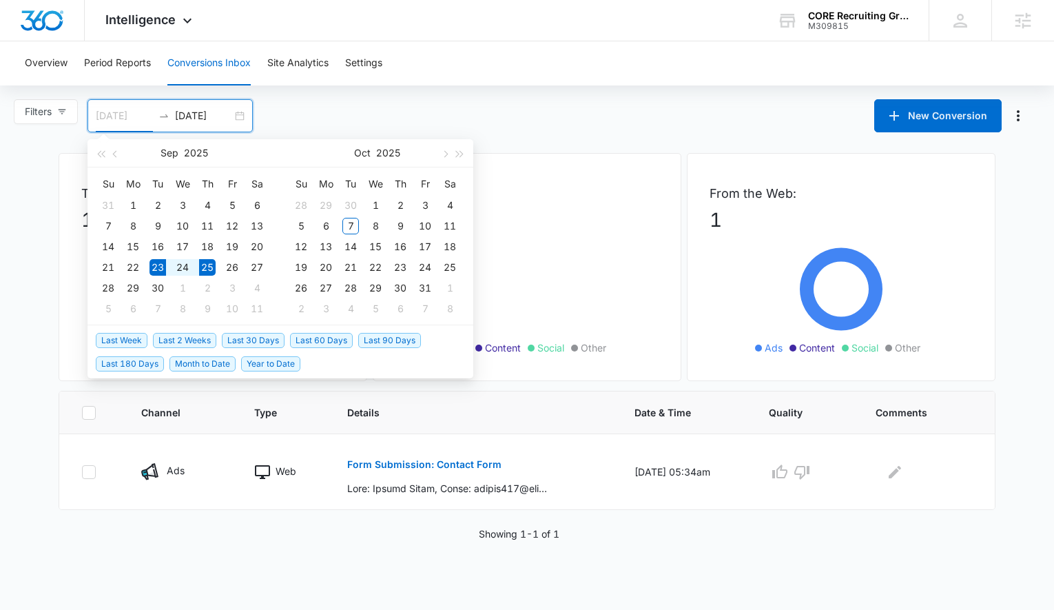
type input "[DATE]"
click at [156, 269] on div "23" at bounding box center [158, 267] width 17 height 17
type input "[DATE]"
click at [236, 264] on div "26" at bounding box center [232, 267] width 17 height 17
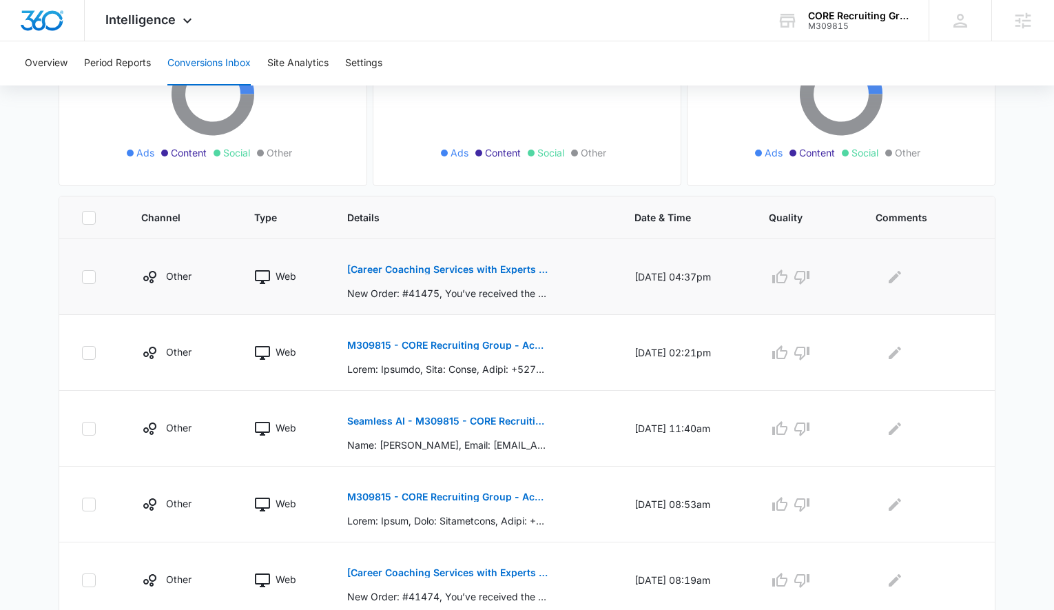
scroll to position [210, 0]
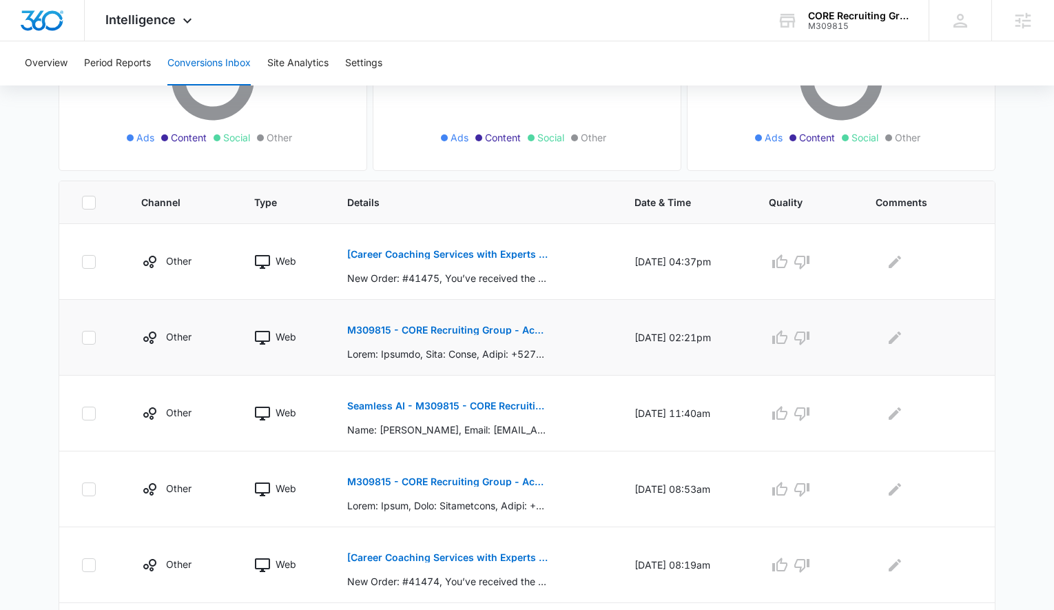
click at [398, 336] on button "M309815 - CORE Recruiting Group - Acuity Scheduling" at bounding box center [447, 330] width 201 height 33
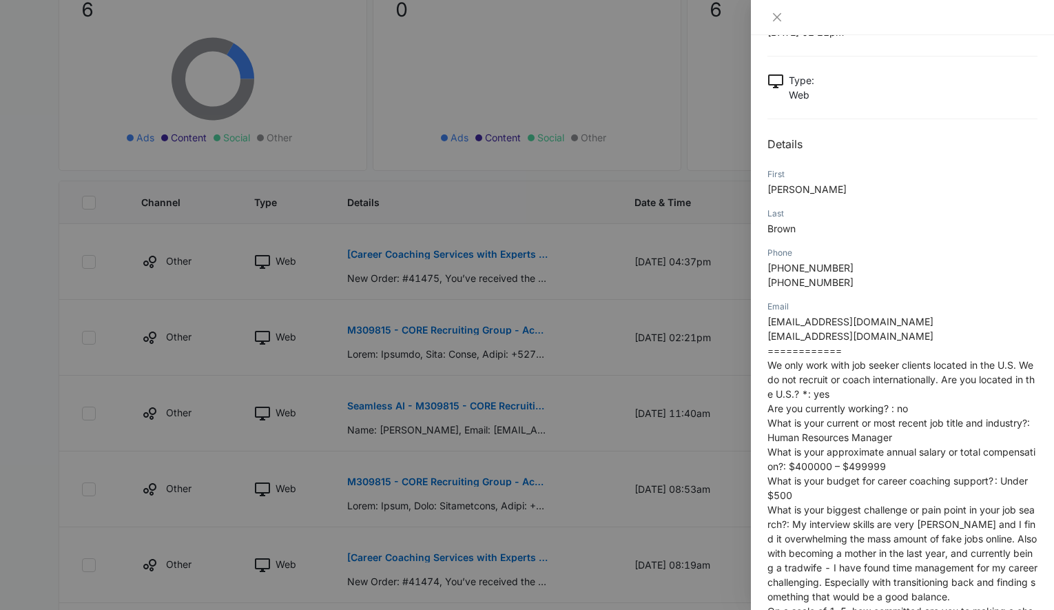
scroll to position [36, 0]
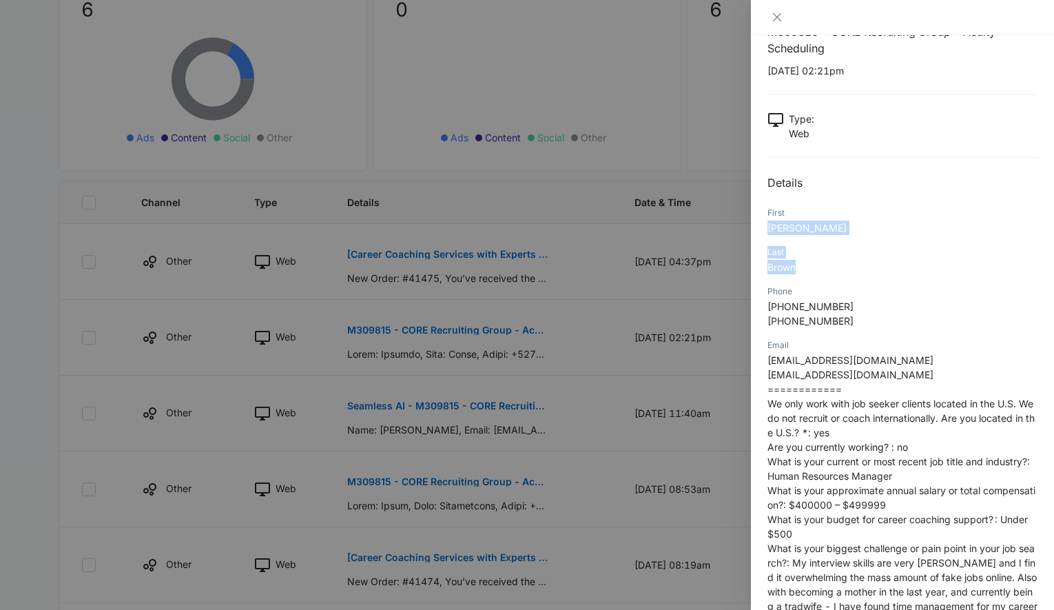
drag, startPoint x: 812, startPoint y: 267, endPoint x: 770, endPoint y: 227, distance: 57.5
click at [770, 227] on div "M309815 - CORE Recruiting Group - Acuity Scheduling [DATE] 02:21pm Type : Web D…" at bounding box center [903, 562] width 270 height 1078
copy div "[PERSON_NAME] Last Brown"
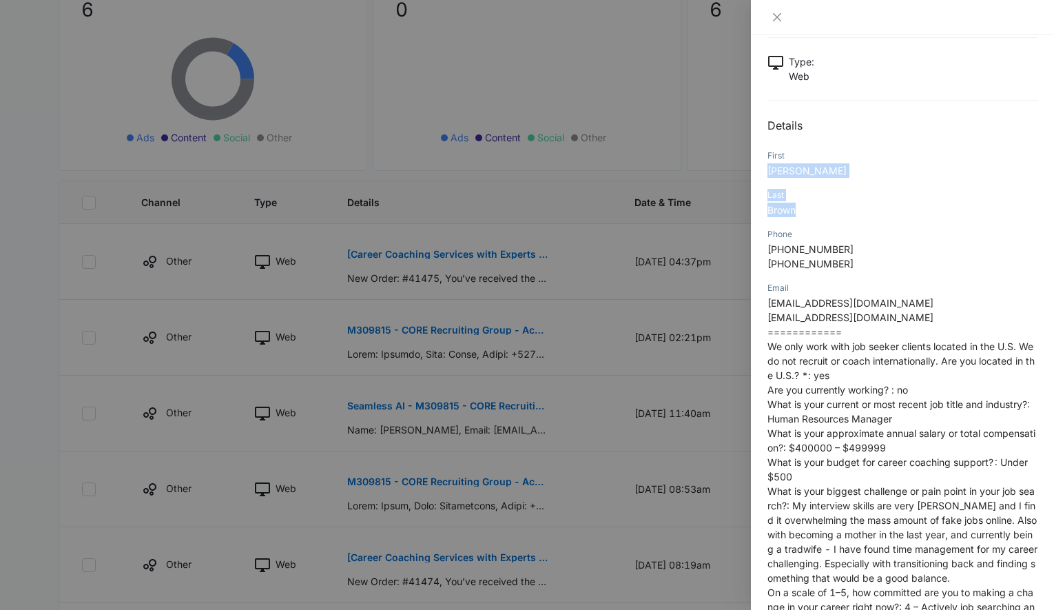
scroll to position [95, 0]
click at [556, 376] on div at bounding box center [527, 305] width 1054 height 610
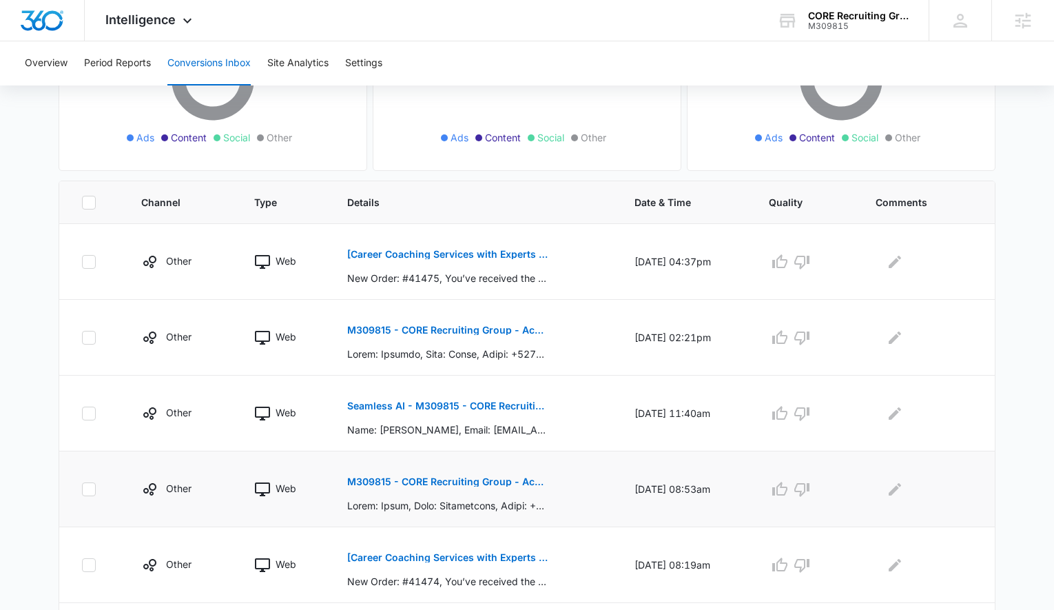
click at [495, 469] on button "M309815 - CORE Recruiting Group - Acuity Scheduling" at bounding box center [447, 481] width 201 height 33
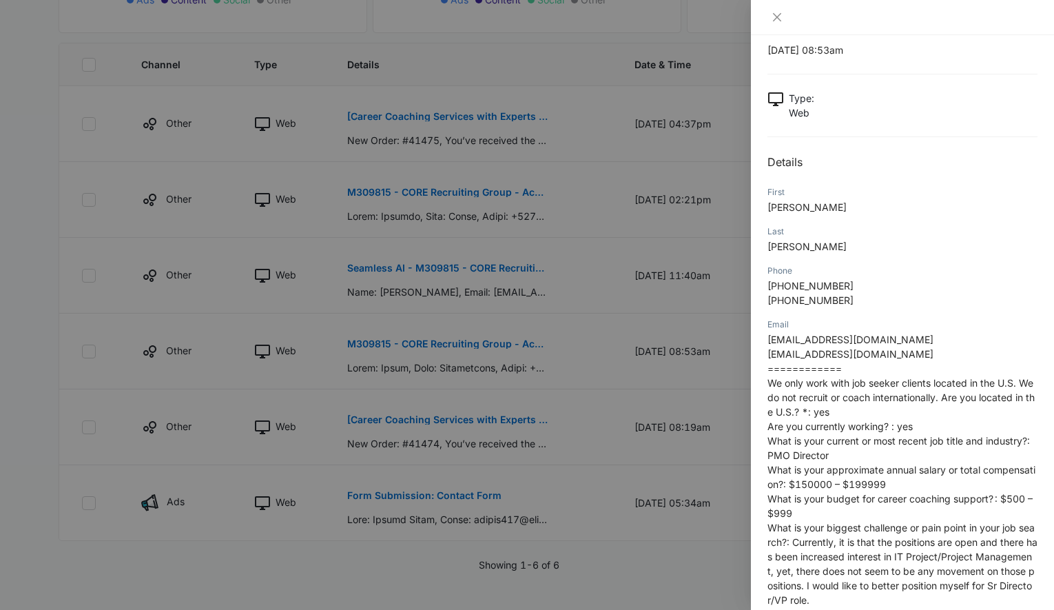
scroll to position [0, 0]
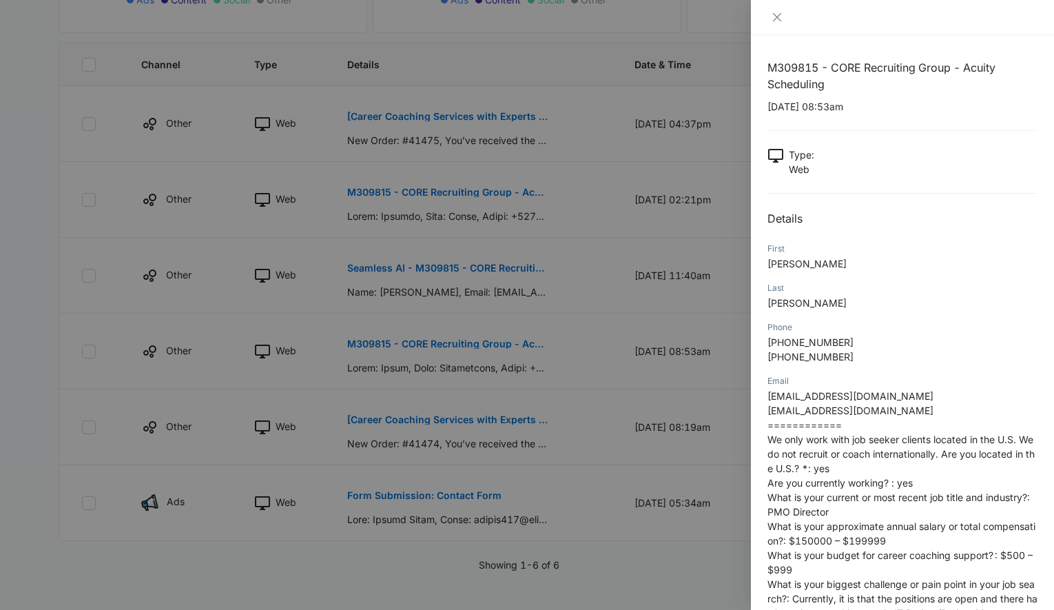
click at [599, 327] on div at bounding box center [527, 305] width 1054 height 610
